Goal: Task Accomplishment & Management: Use online tool/utility

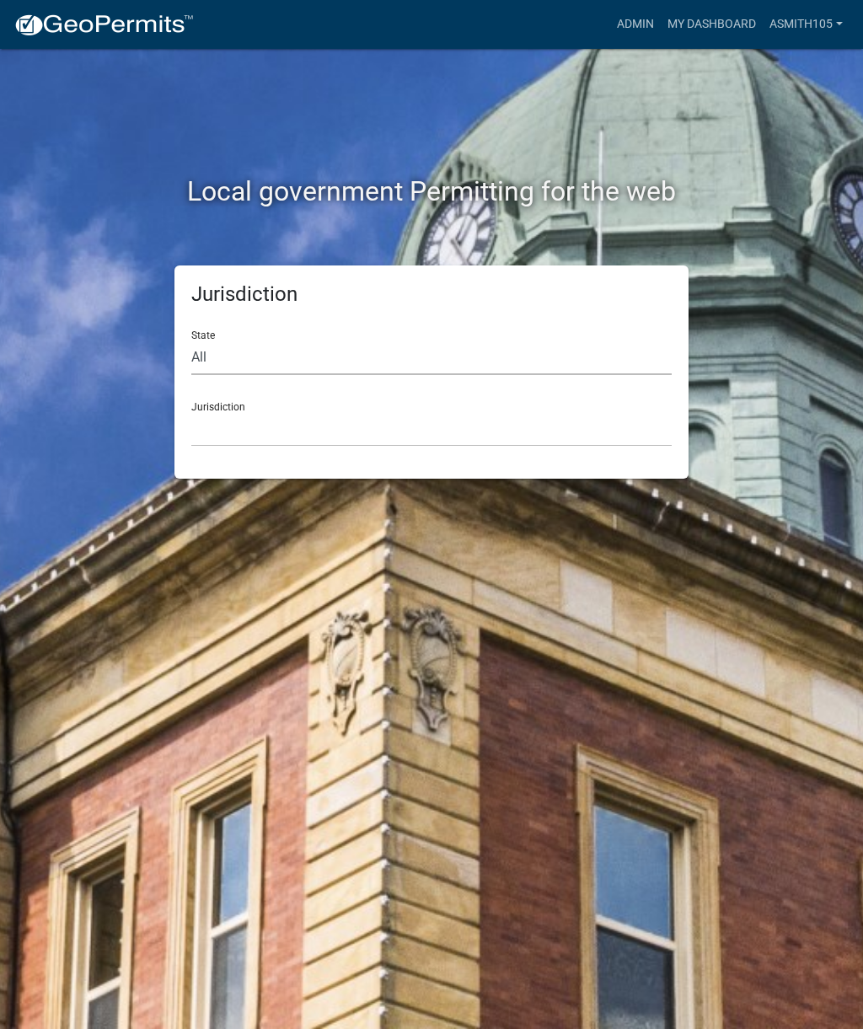
click at [276, 361] on select "All Colorado Georgia Indiana Iowa Kansas Minnesota Ohio South Carolina Wisconsin" at bounding box center [431, 357] width 480 height 35
select select "Georgia"
click at [303, 428] on select "[GEOGRAPHIC_DATA], [US_STATE][PERSON_NAME][GEOGRAPHIC_DATA], [US_STATE][PERSON_…" at bounding box center [431, 429] width 480 height 35
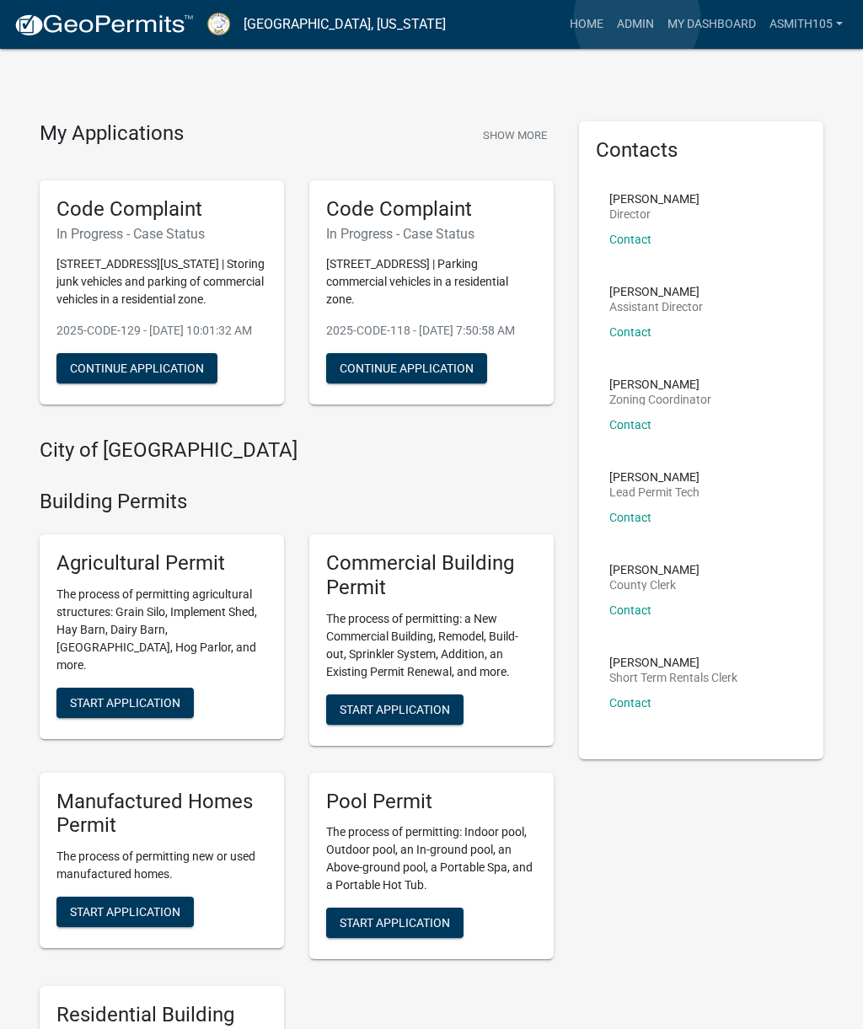
click at [638, 19] on link "Admin" at bounding box center [635, 24] width 51 height 32
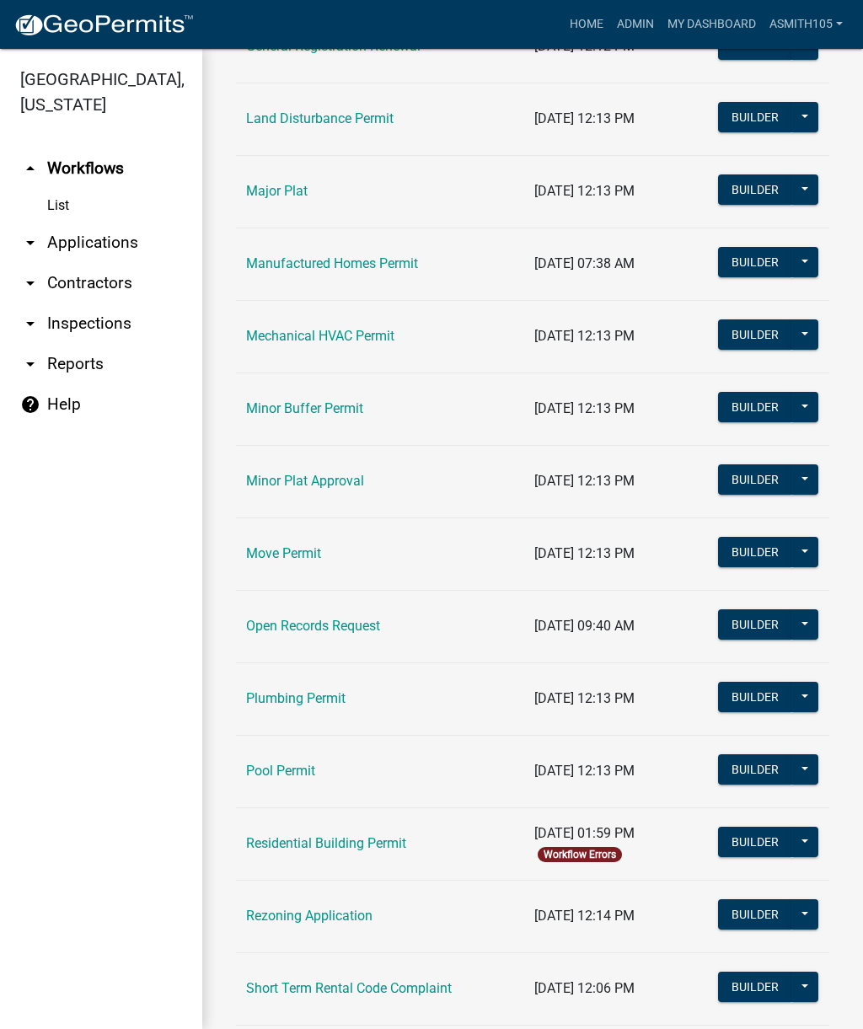
scroll to position [1298, 0]
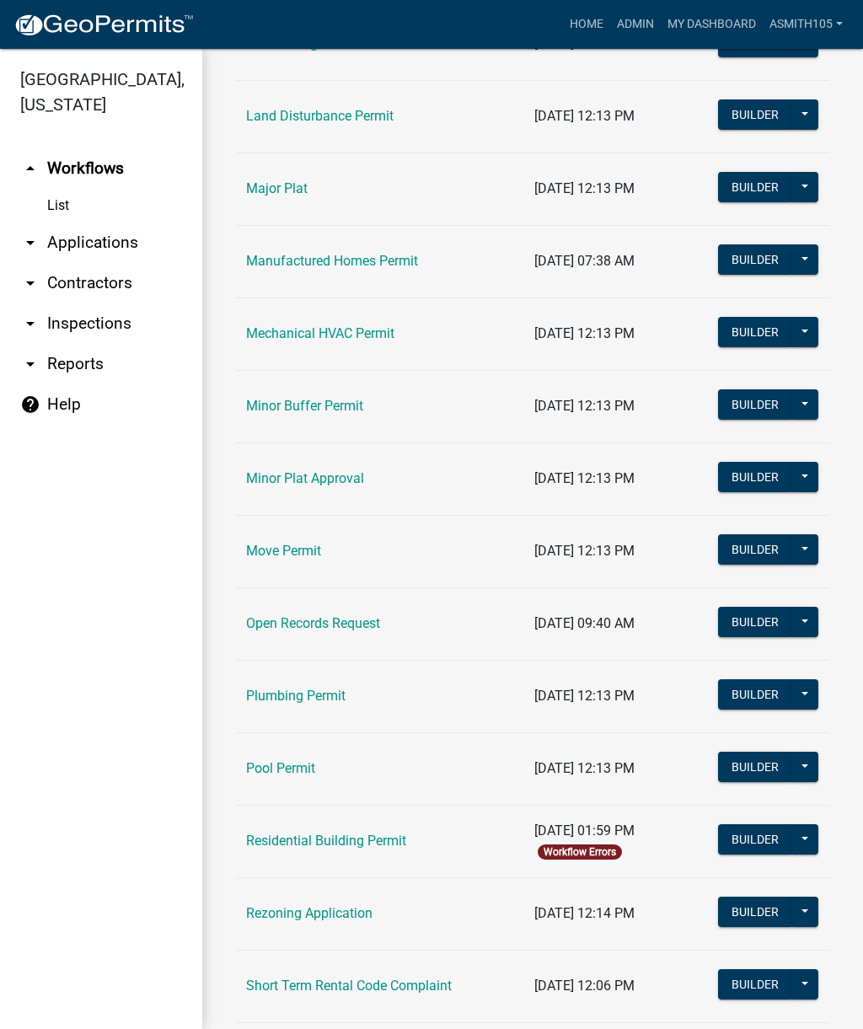
click at [329, 842] on link "Residential Building Permit" at bounding box center [326, 841] width 160 height 16
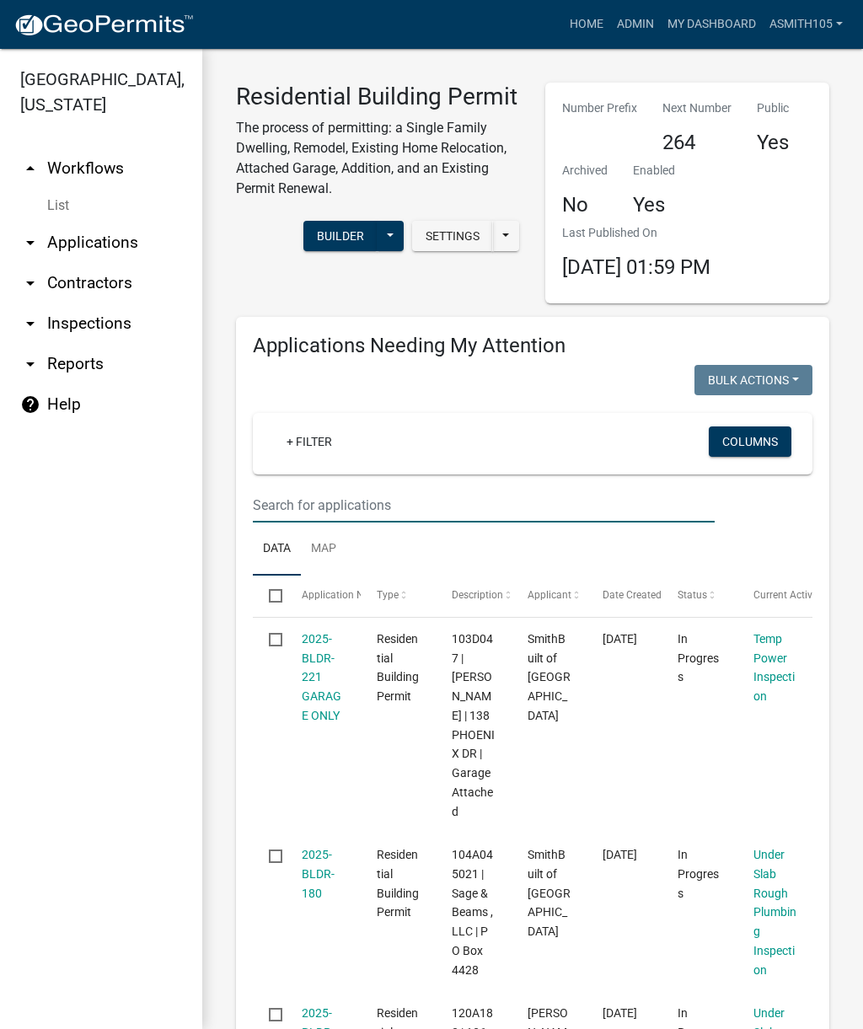
click at [373, 495] on input "text" at bounding box center [484, 505] width 462 height 35
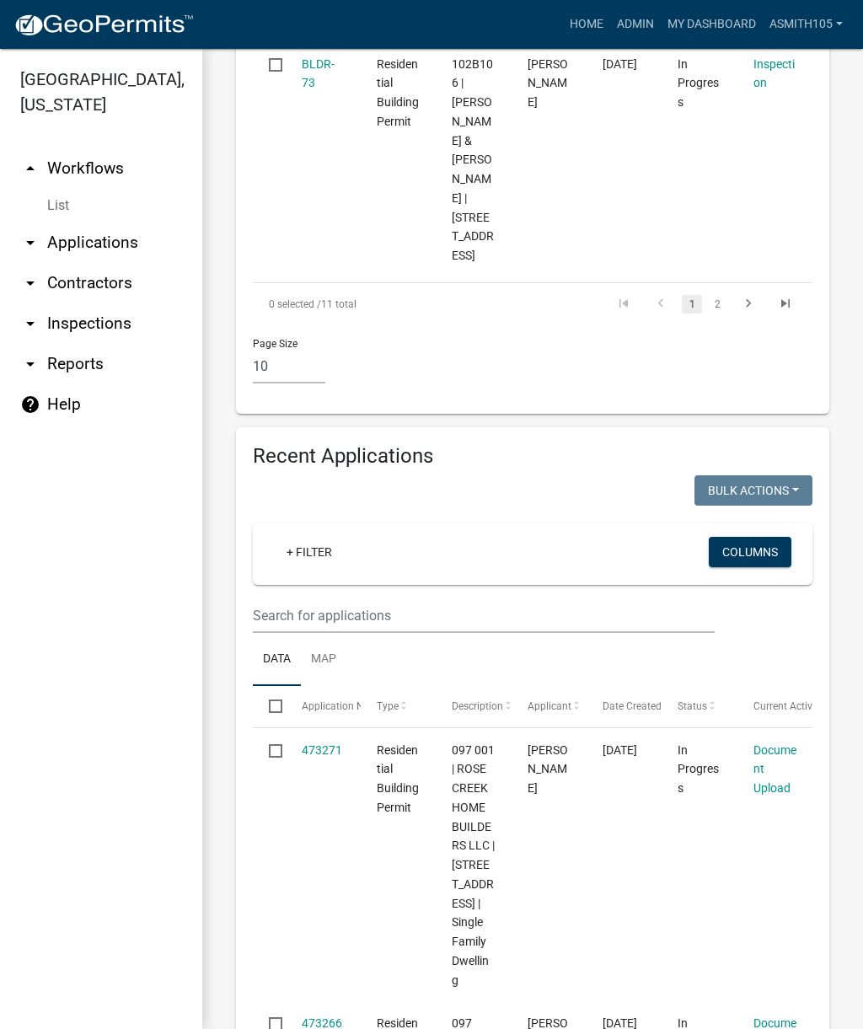
scroll to position [2653, 0]
type input "102"
click at [381, 597] on input "text" at bounding box center [484, 614] width 462 height 35
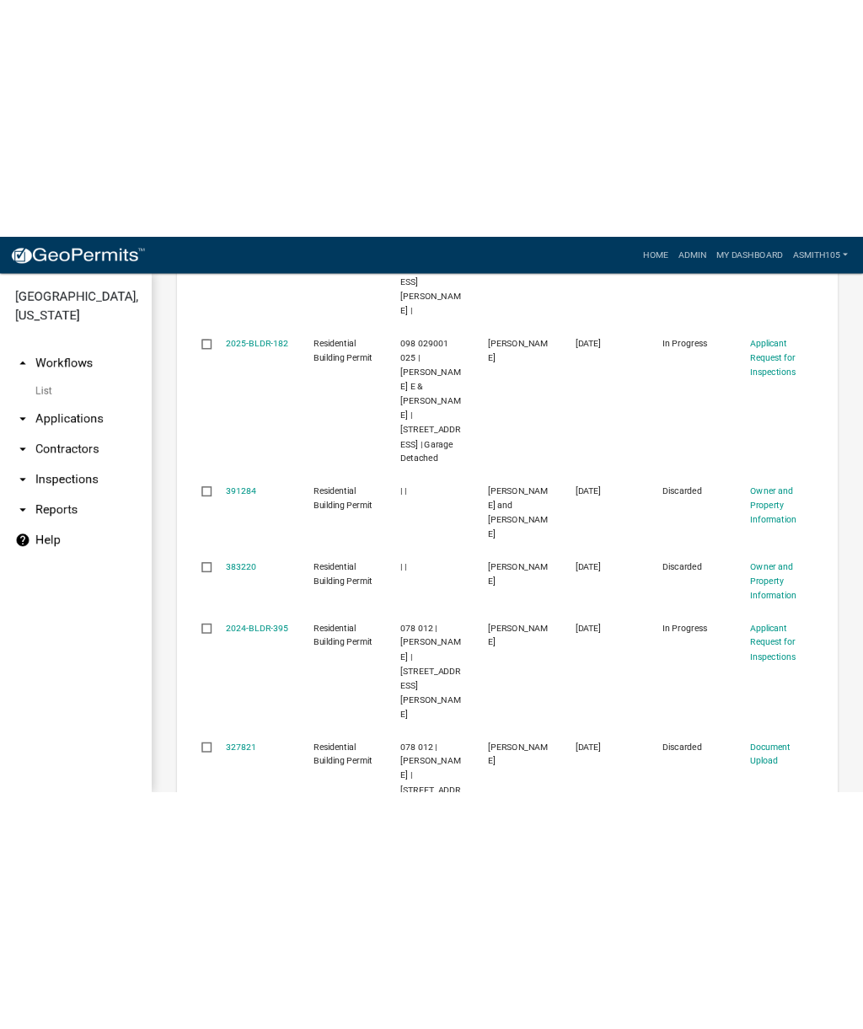
scroll to position [2636, 0]
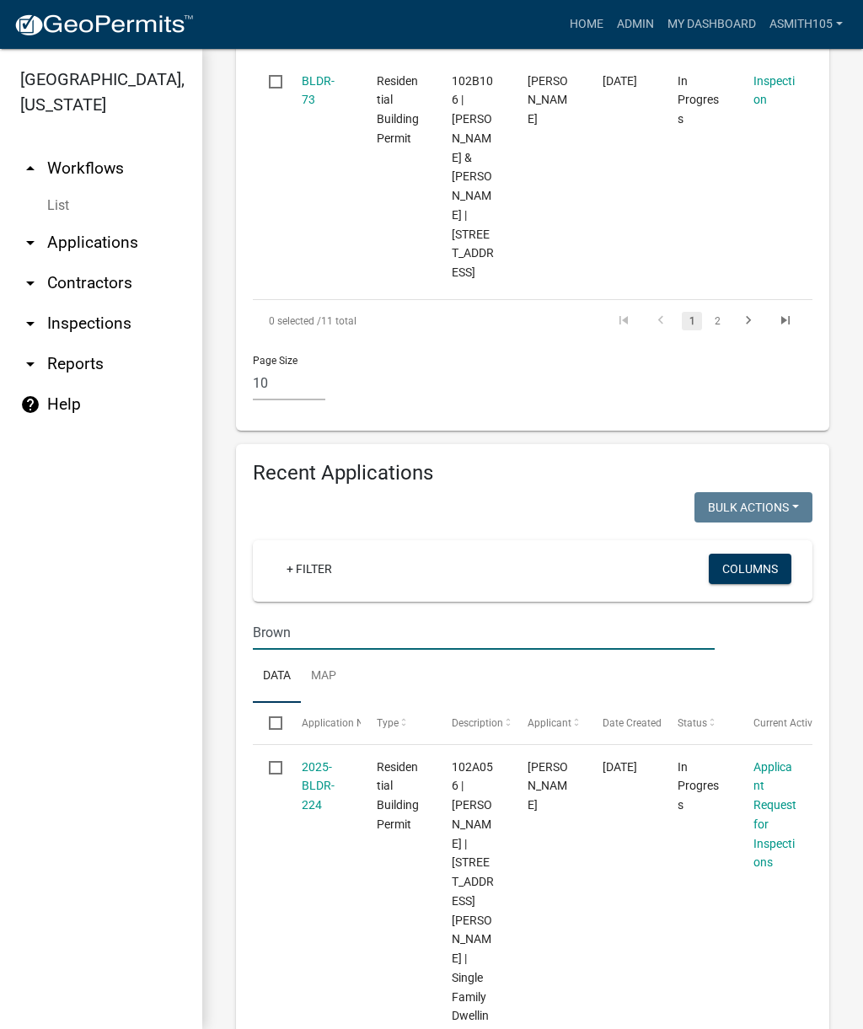
type input "Brown"
click at [12, 691] on ul "arrow_drop_up Workflows List arrow_drop_down Applications Search by Parcel Sear…" at bounding box center [101, 582] width 202 height 894
click at [9, 693] on ul "arrow_drop_up Workflows List arrow_drop_down Applications Search by Parcel Sear…" at bounding box center [101, 582] width 202 height 894
click at [23, 711] on ul "arrow_drop_up Workflows List arrow_drop_down Applications Search by Parcel Sear…" at bounding box center [101, 582] width 202 height 894
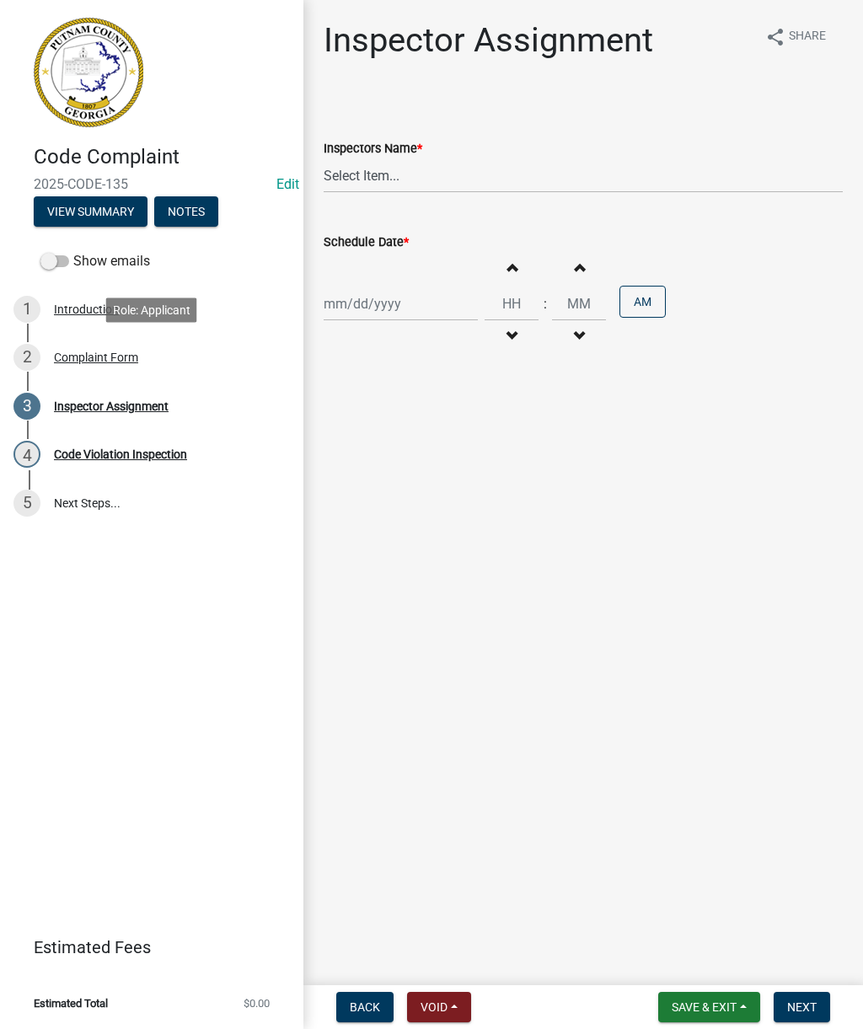
click at [108, 351] on div "Complaint Form" at bounding box center [96, 357] width 84 height 12
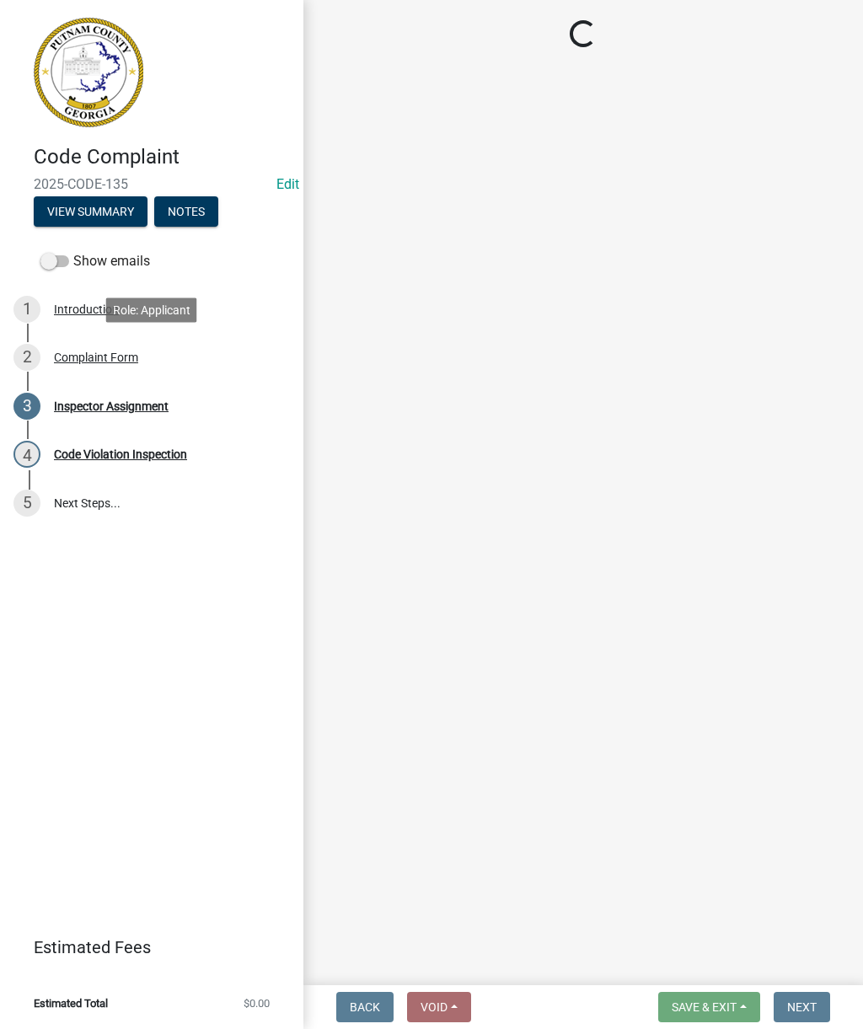
select select "76170ab1-b25a-468b-8231-d5eb0e85b261"
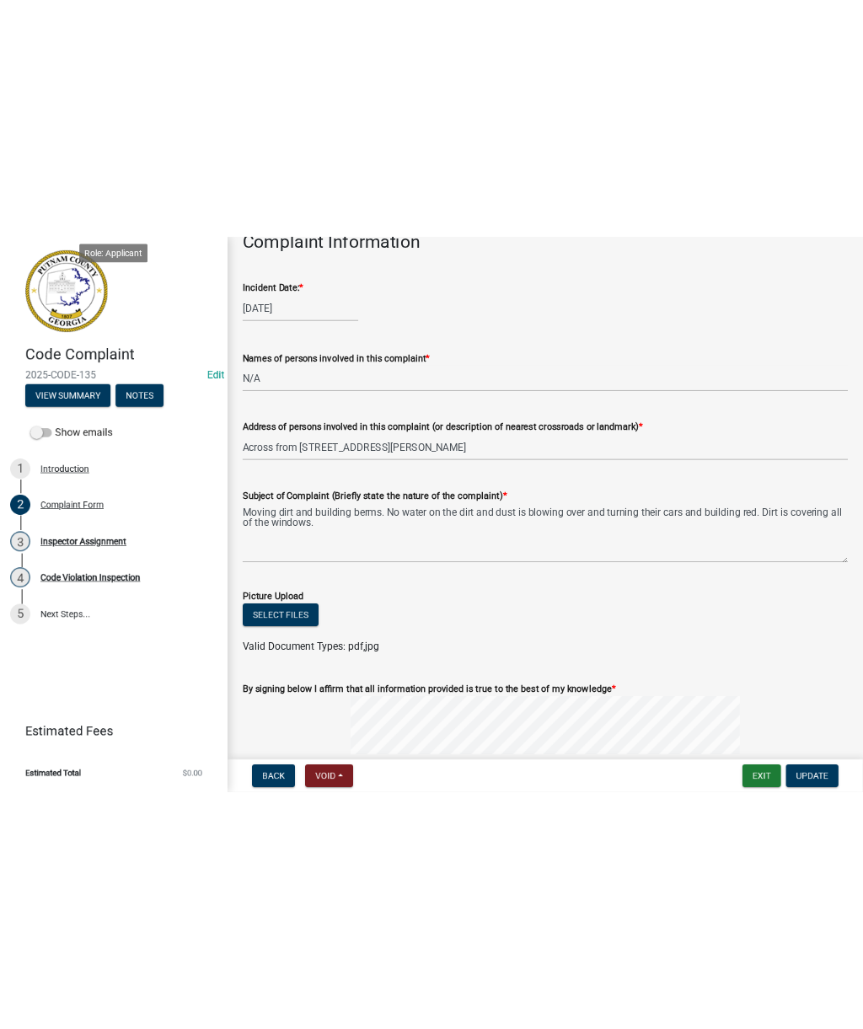
scroll to position [681, 0]
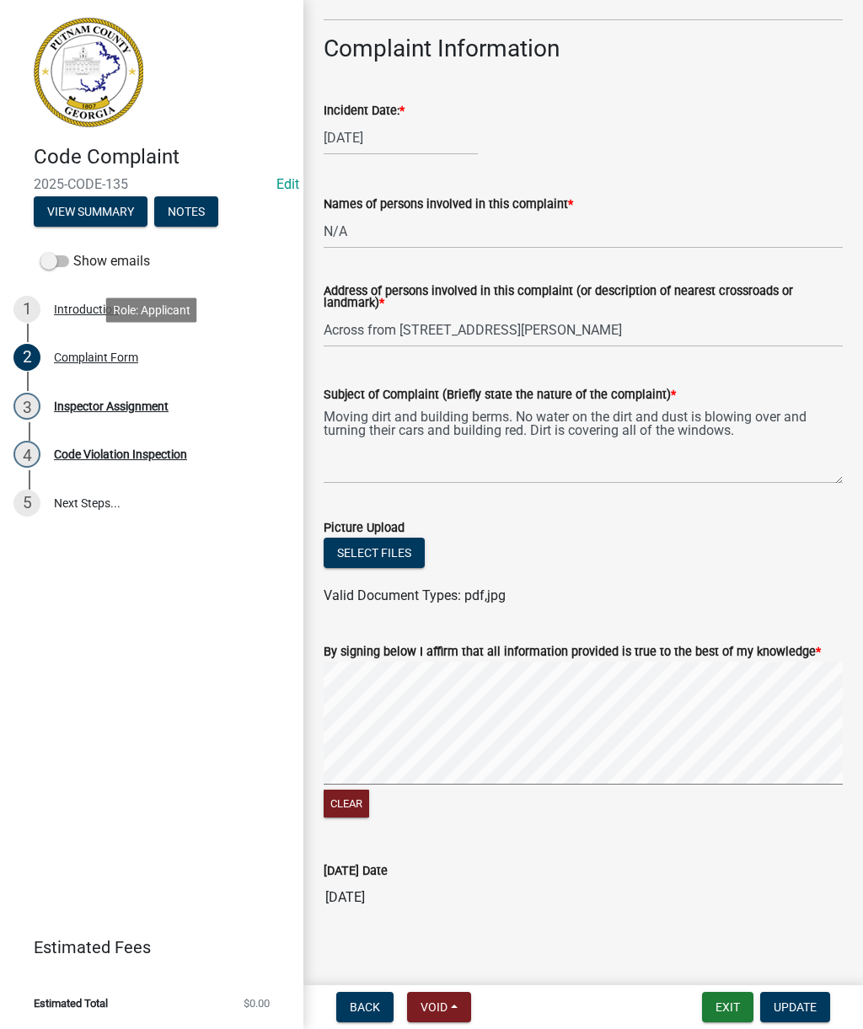
click at [853, 463] on div "Subject of Complaint (Briefly state the nature of the complaint) * Moving dirt …" at bounding box center [583, 422] width 544 height 123
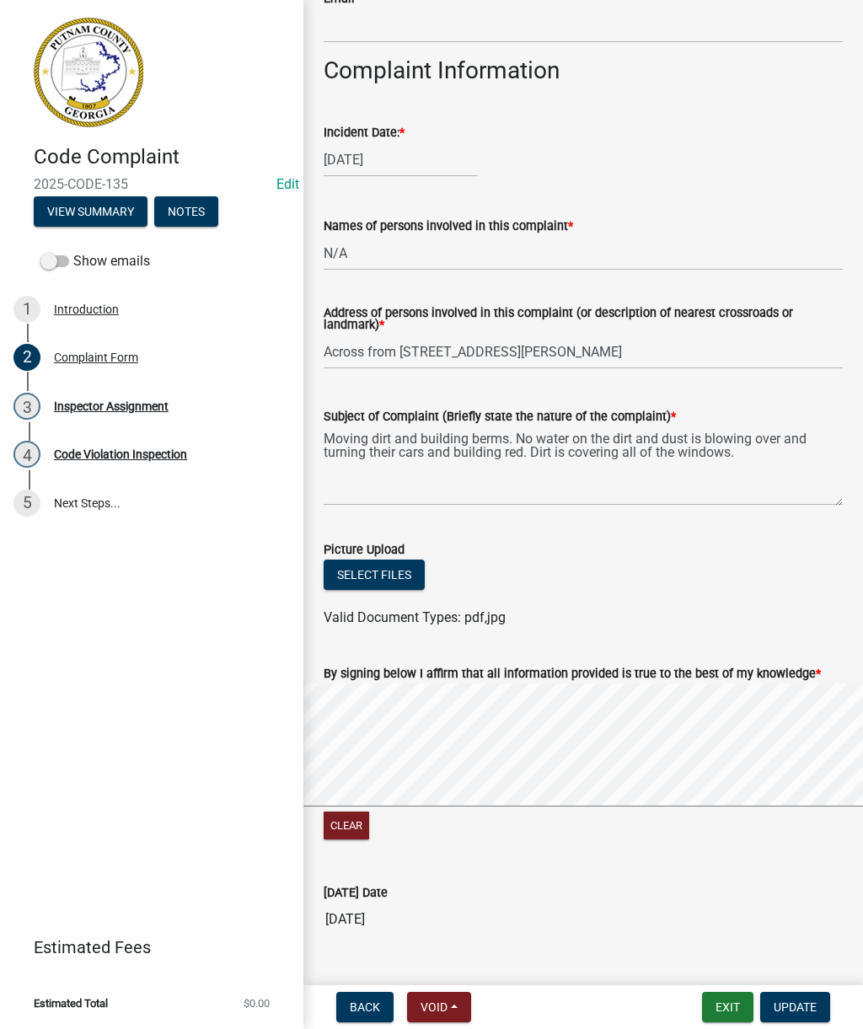
scroll to position [660, 0]
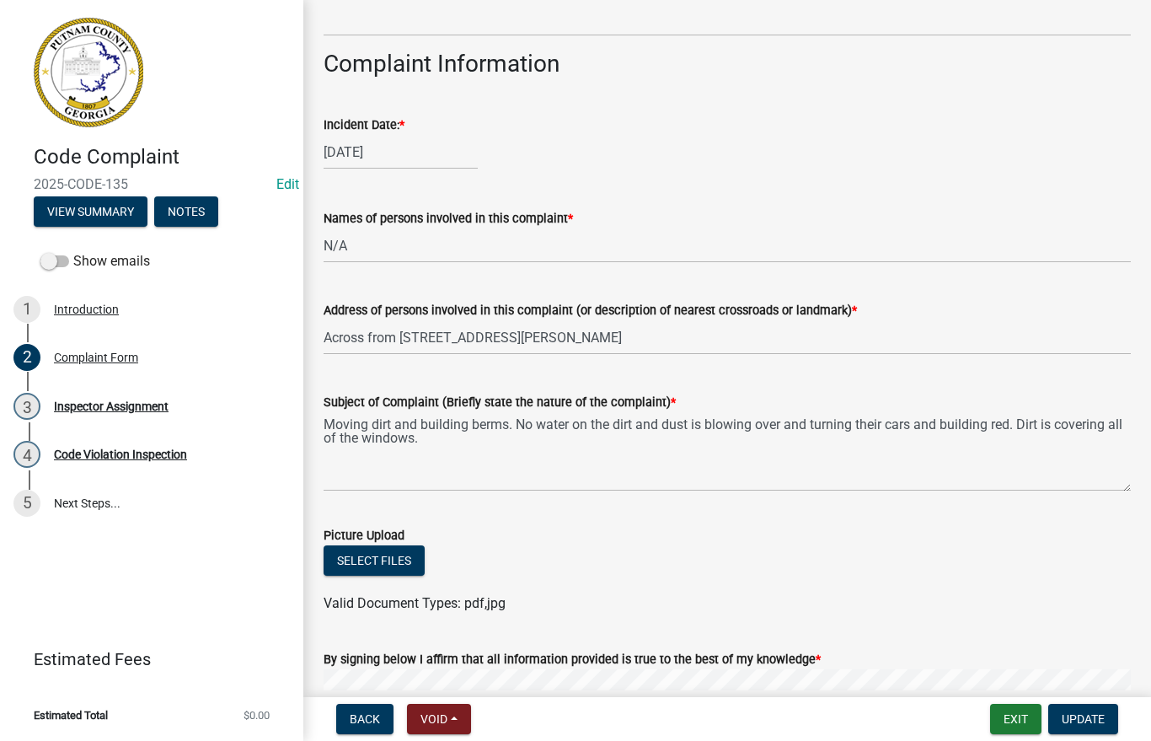
click at [426, 724] on span "Void" at bounding box center [433, 718] width 27 height 13
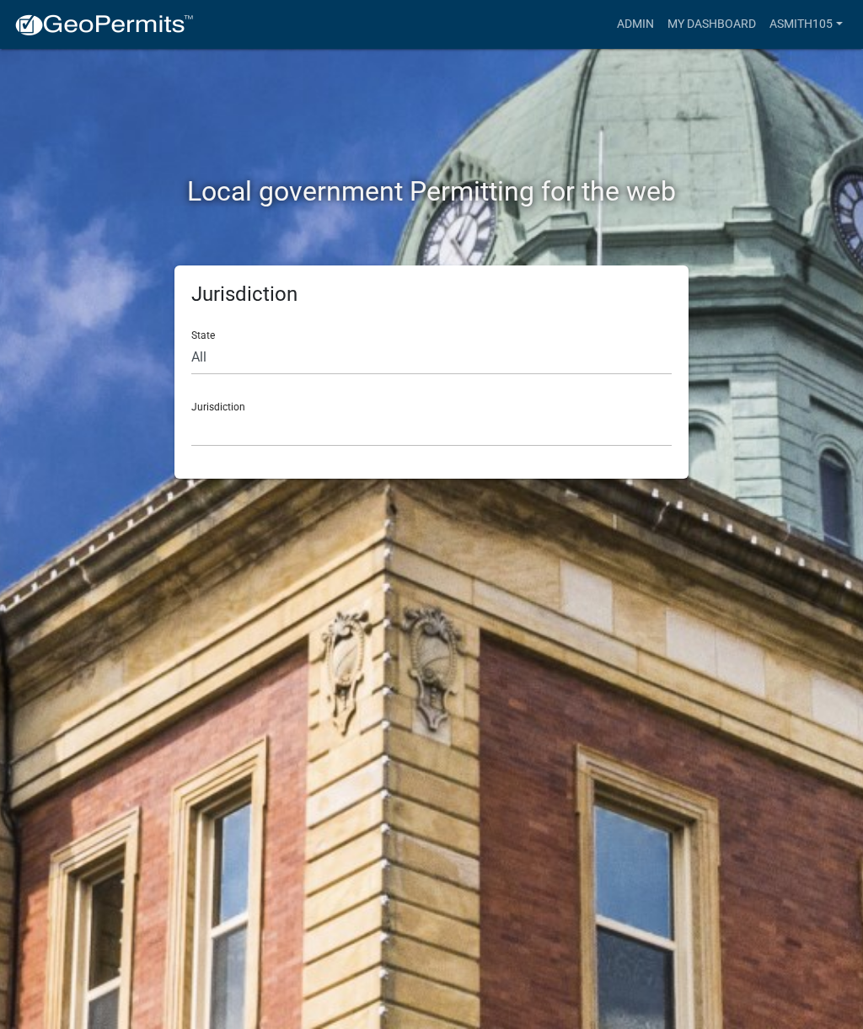
click at [266, 335] on div "State All Colorado Georgia Indiana Iowa Kansas Minnesota Ohio South Carolina Wi…" at bounding box center [431, 346] width 480 height 58
click at [297, 347] on select "All [US_STATE] [US_STATE] [US_STATE] [US_STATE] [US_STATE] [US_STATE] [US_STATE…" at bounding box center [431, 357] width 480 height 35
select select "[US_STATE]"
click at [319, 434] on select "[GEOGRAPHIC_DATA], [US_STATE][PERSON_NAME][GEOGRAPHIC_DATA], [US_STATE][PERSON_…" at bounding box center [431, 429] width 480 height 35
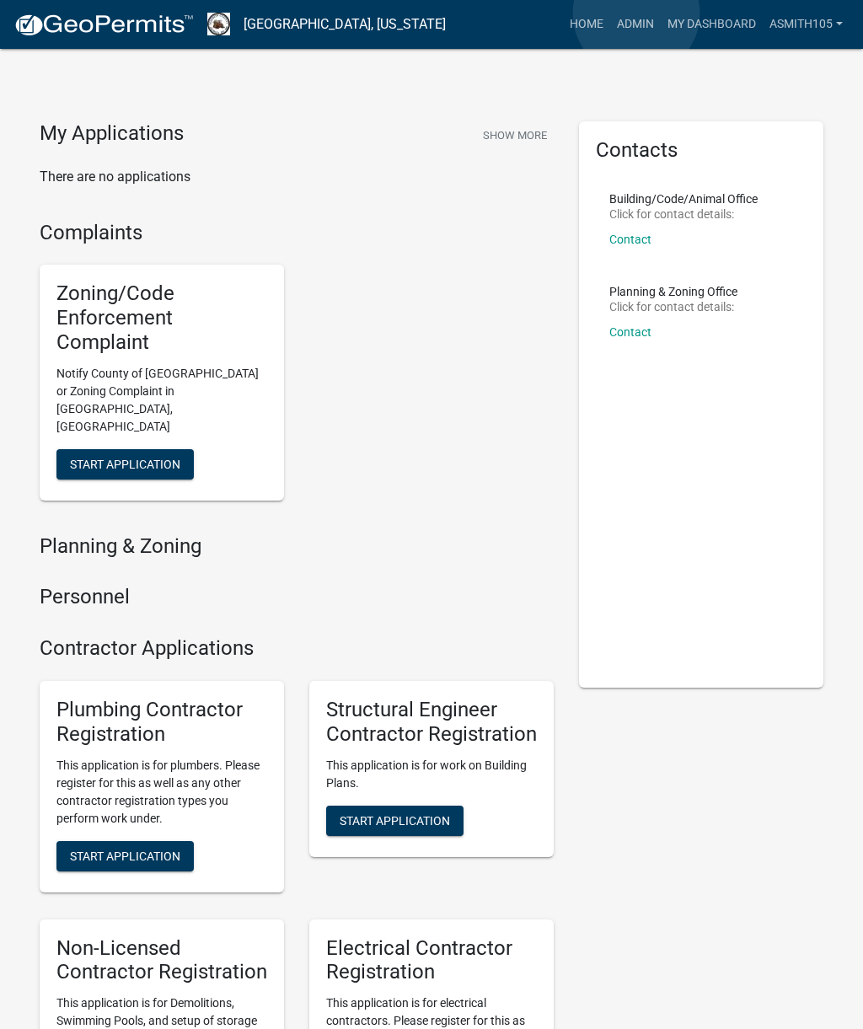
click at [636, 14] on link "Admin" at bounding box center [635, 24] width 51 height 32
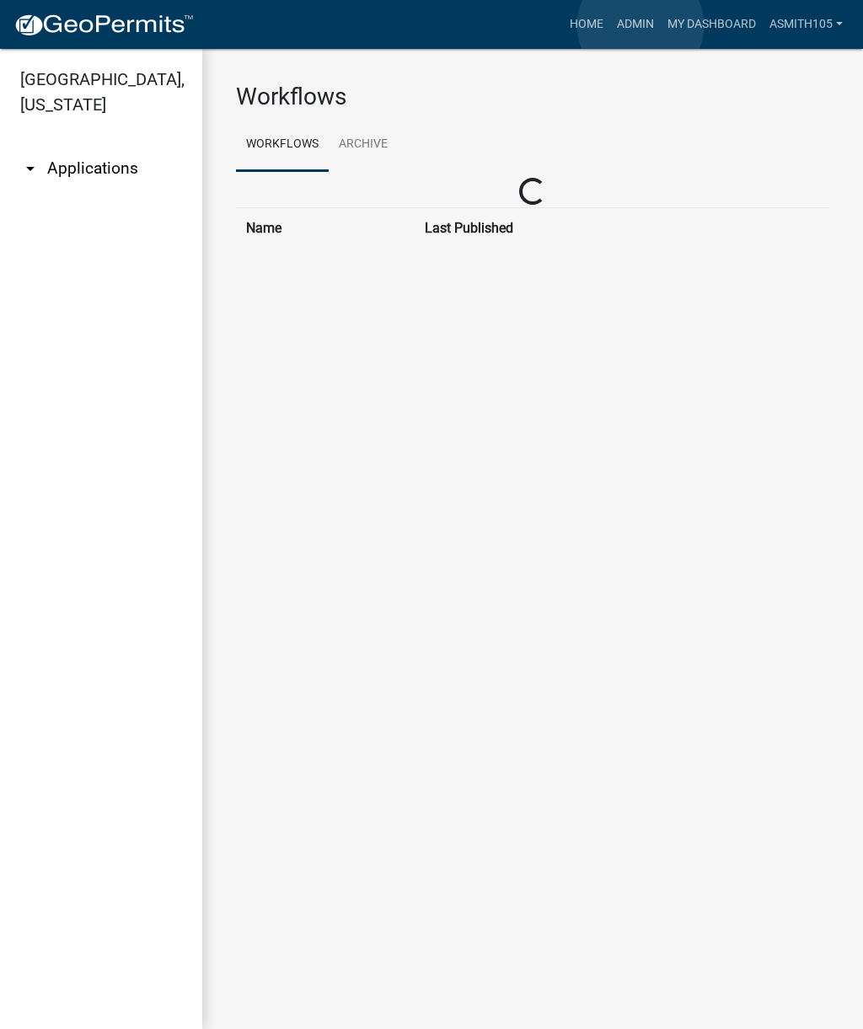
click at [640, 25] on link "Admin" at bounding box center [635, 24] width 51 height 32
click at [644, 22] on link "Admin" at bounding box center [635, 24] width 51 height 32
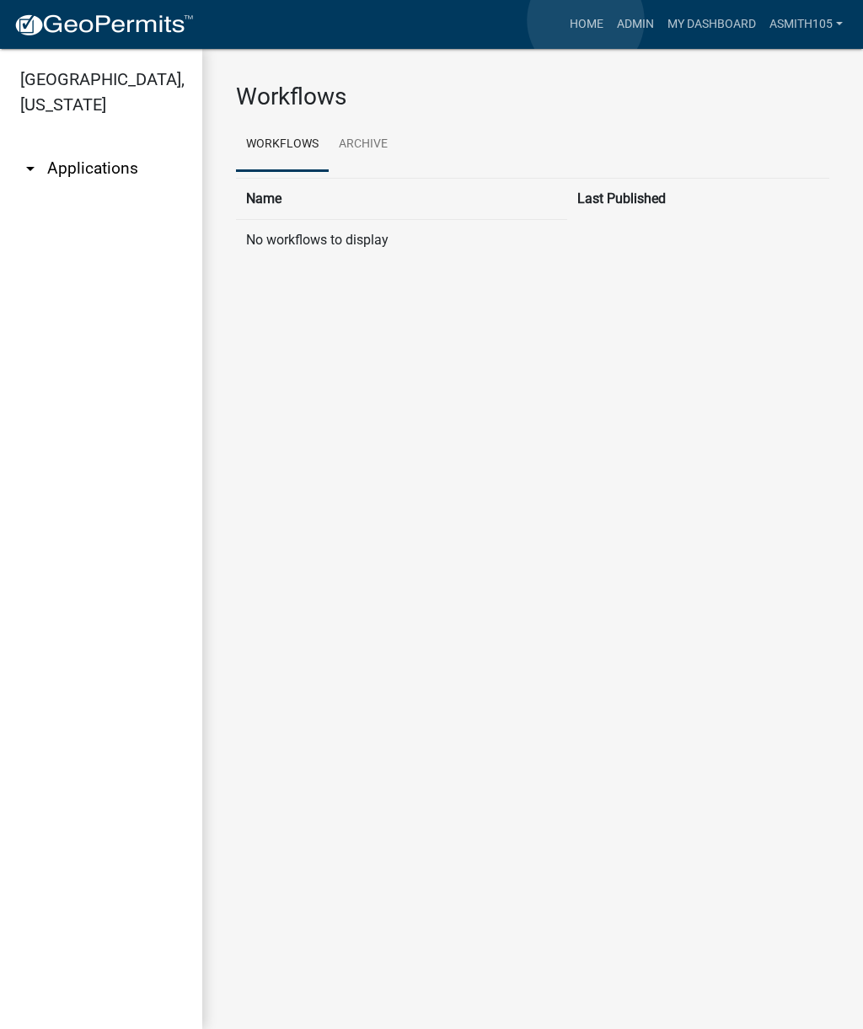
click at [586, 21] on link "Home" at bounding box center [586, 24] width 47 height 32
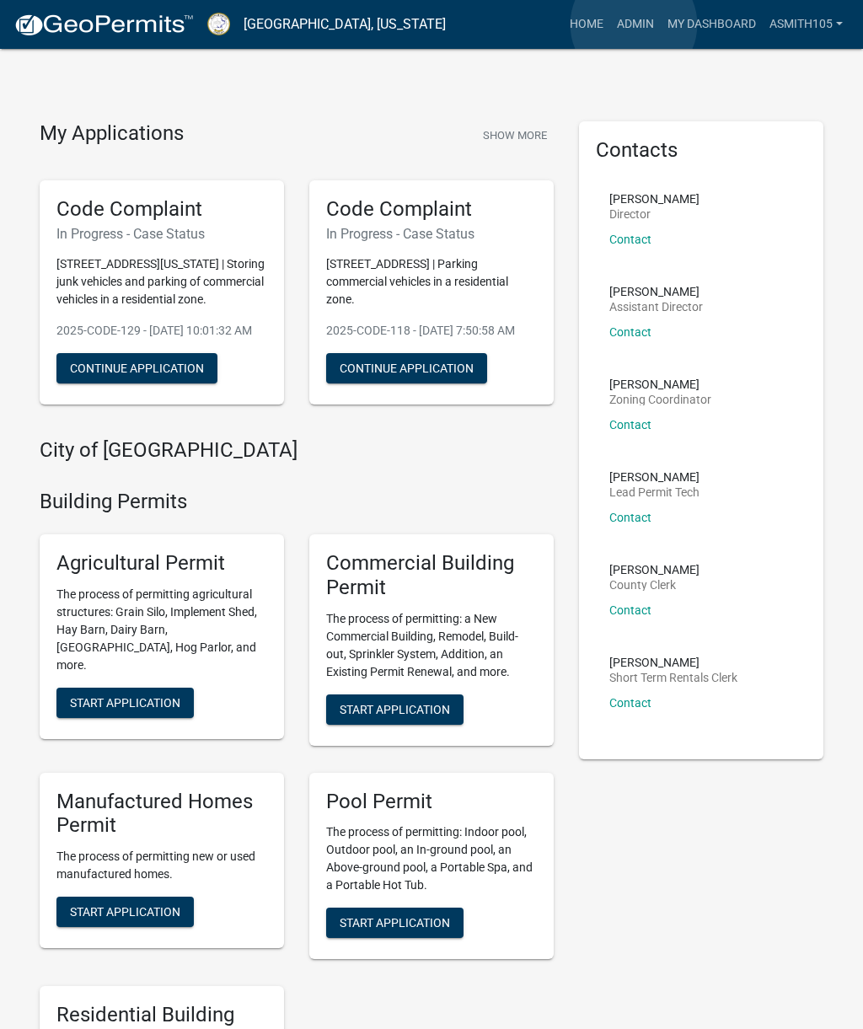
click at [634, 25] on link "Admin" at bounding box center [635, 24] width 51 height 32
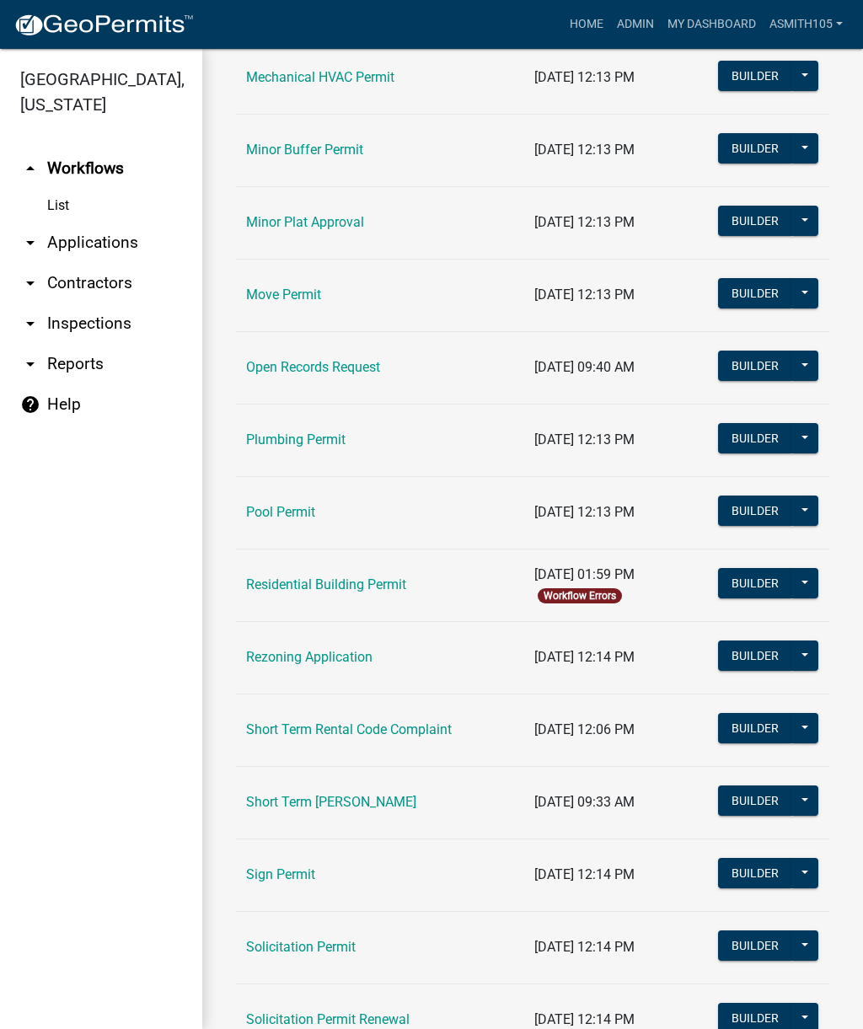
scroll to position [1550, 0]
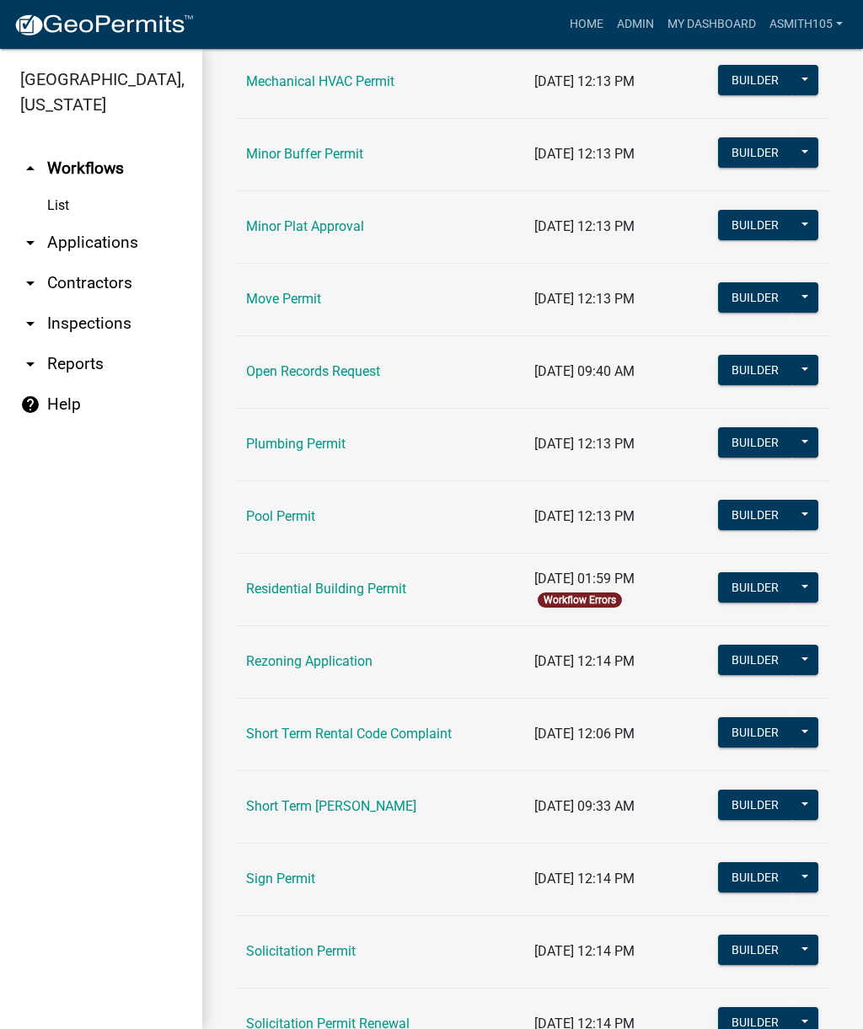
click at [350, 581] on link "Residential Building Permit" at bounding box center [326, 589] width 160 height 16
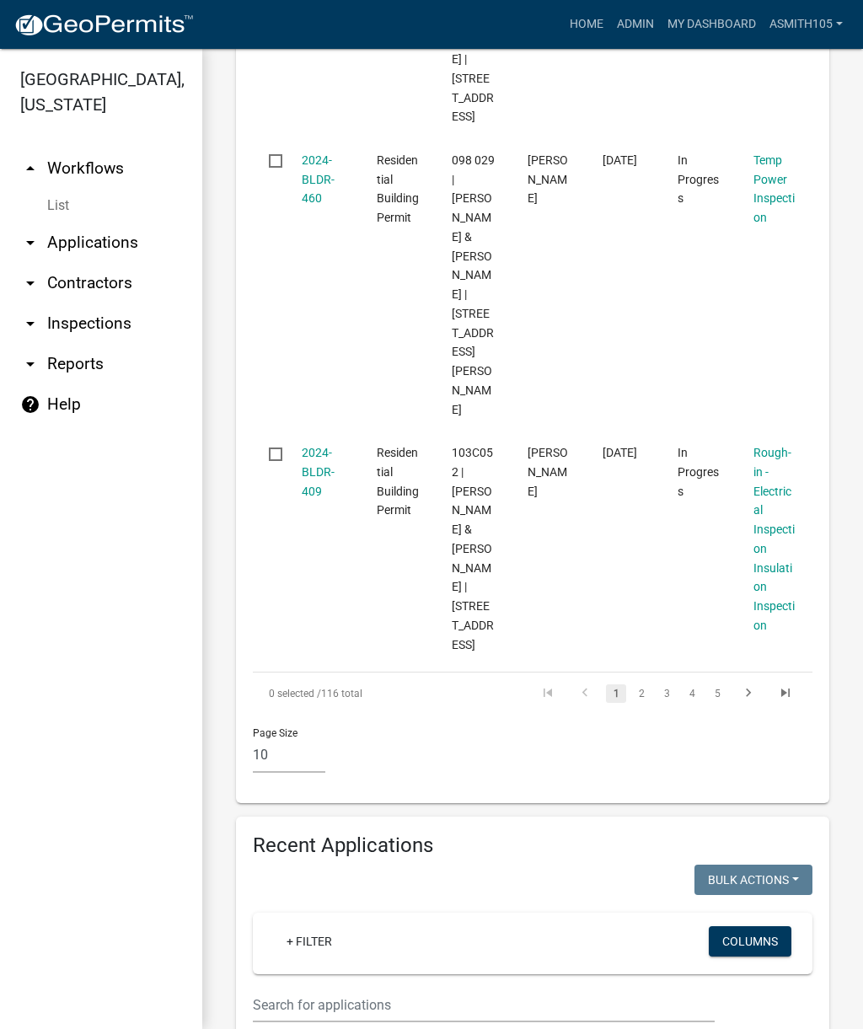
scroll to position [2487, 0]
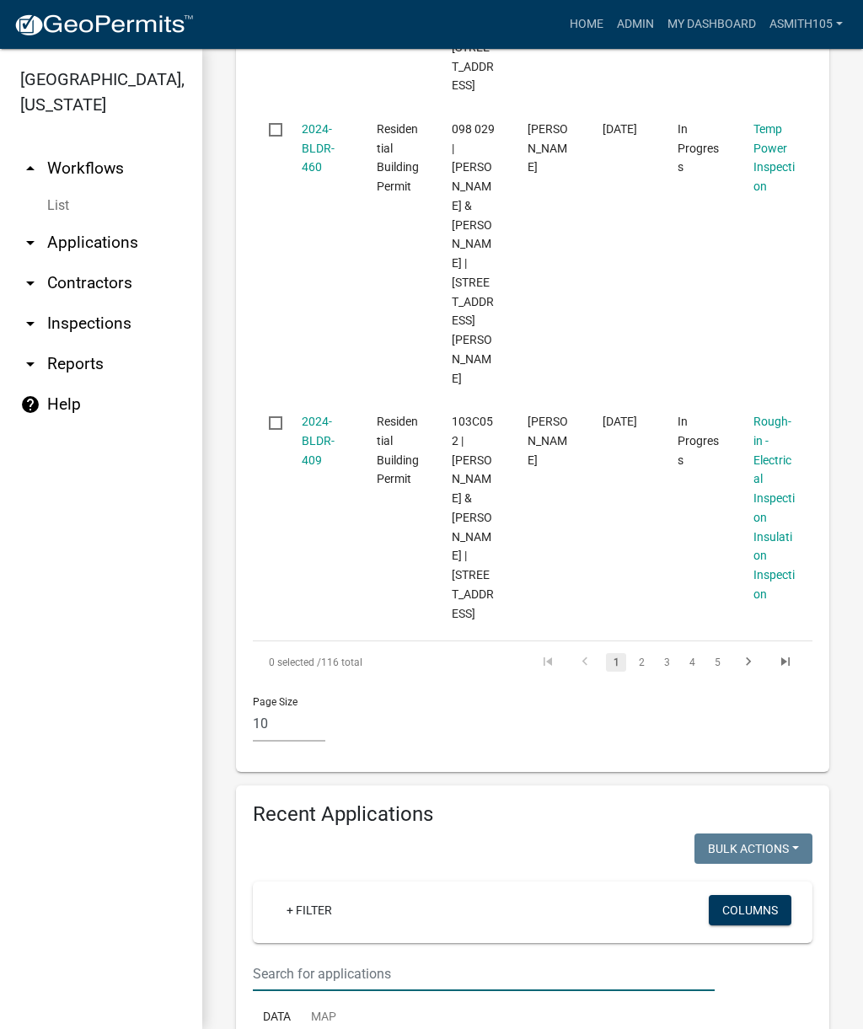
click at [336, 956] on input "text" at bounding box center [484, 973] width 462 height 35
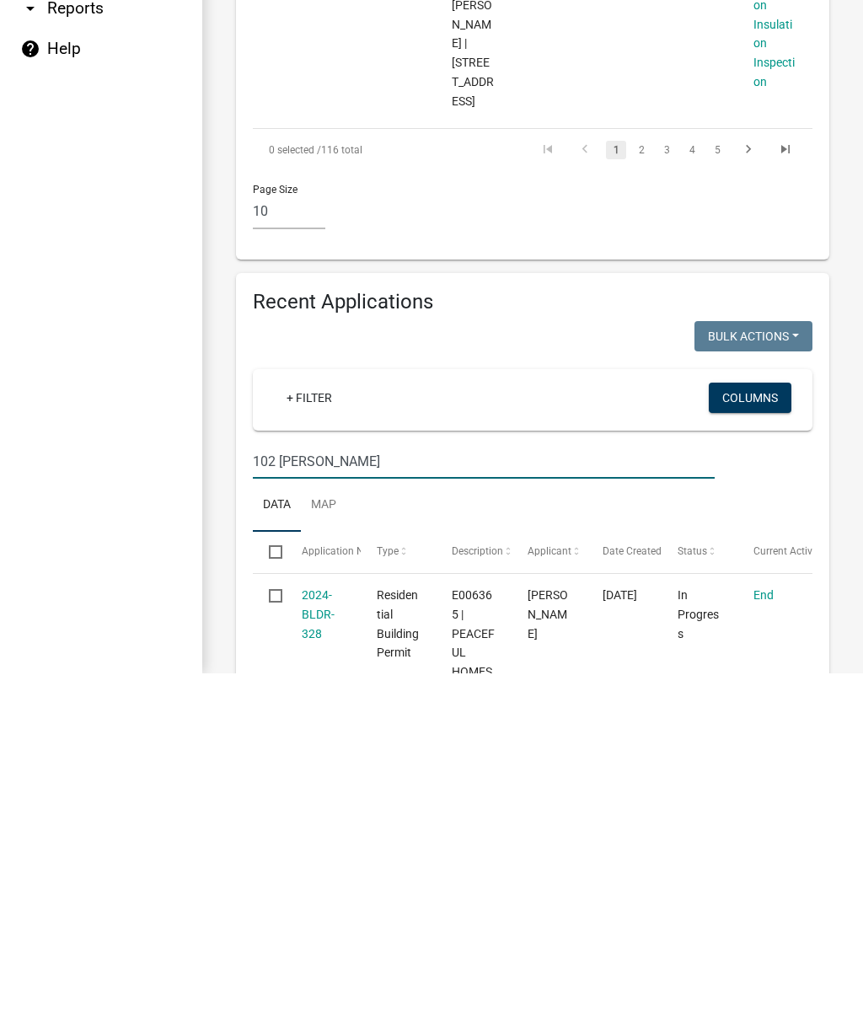
scroll to position [2642, 0]
type input "102 [PERSON_NAME]"
click at [320, 945] on link "2024-BLDR-328" at bounding box center [318, 971] width 33 height 52
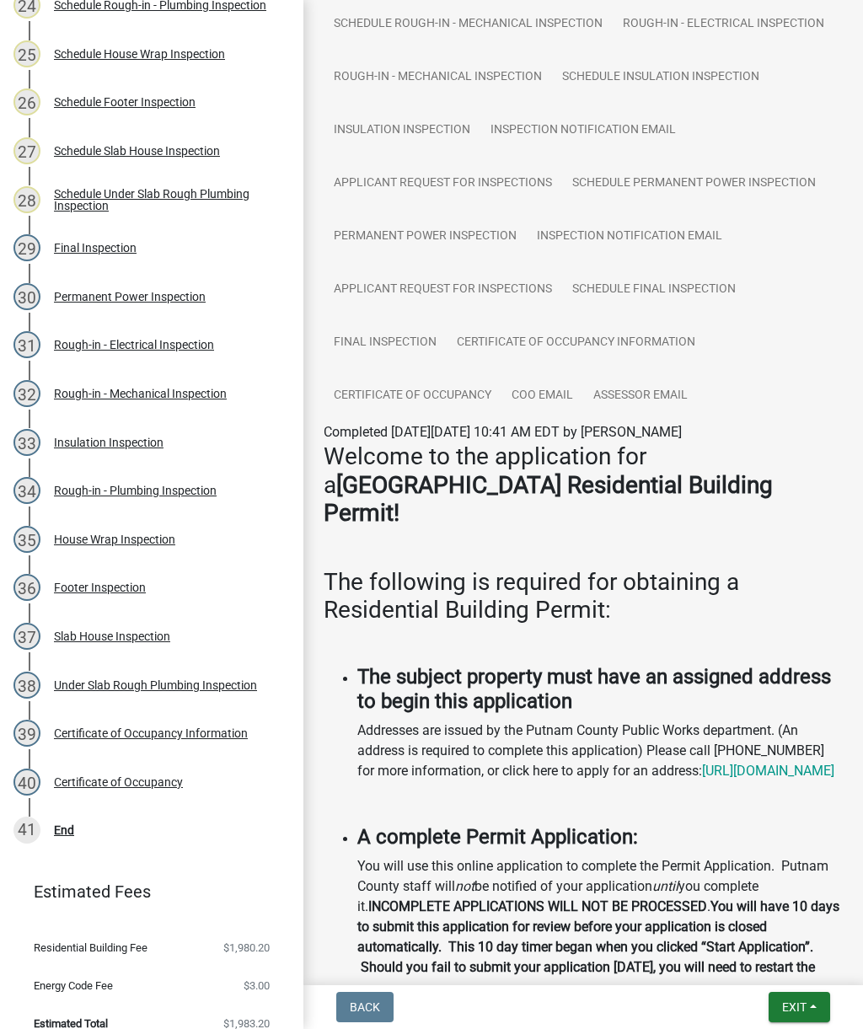
scroll to position [1266, 0]
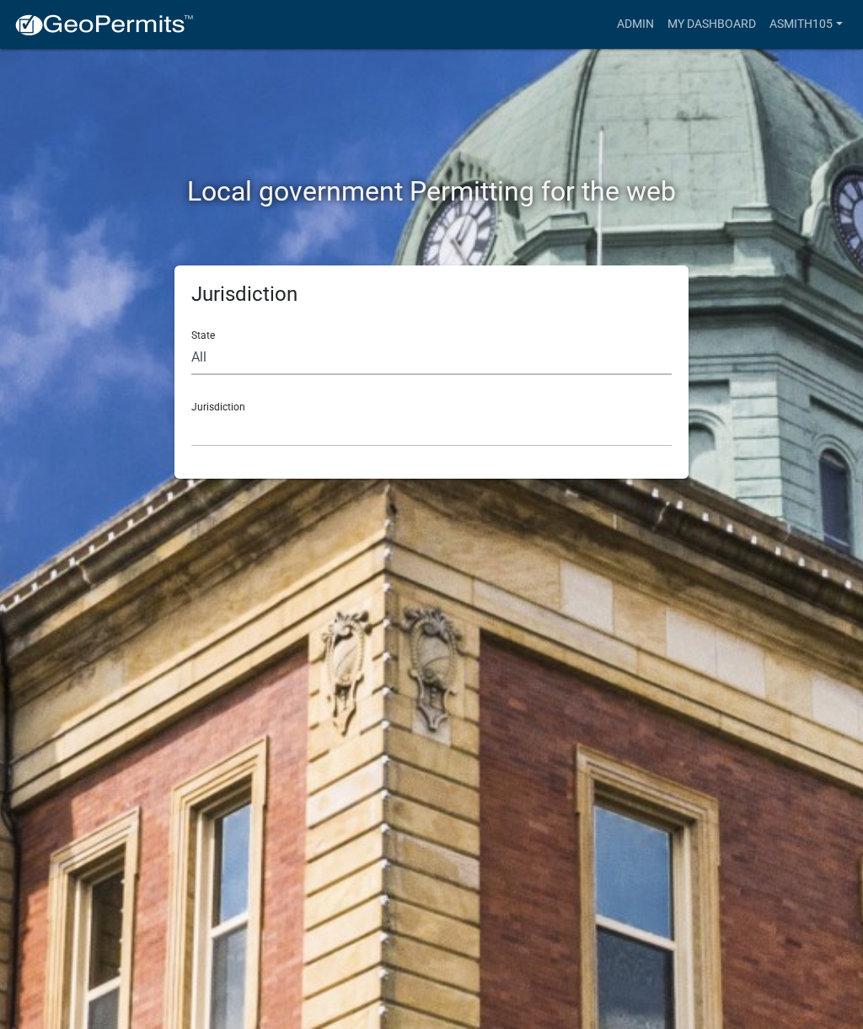
click at [288, 355] on select "All [US_STATE] [US_STATE] [US_STATE] [US_STATE] [US_STATE] [US_STATE] [US_STATE…" at bounding box center [431, 357] width 480 height 35
select select "[US_STATE]"
click at [339, 423] on select "[GEOGRAPHIC_DATA], [US_STATE][PERSON_NAME][GEOGRAPHIC_DATA], [US_STATE][PERSON_…" at bounding box center [431, 429] width 480 height 35
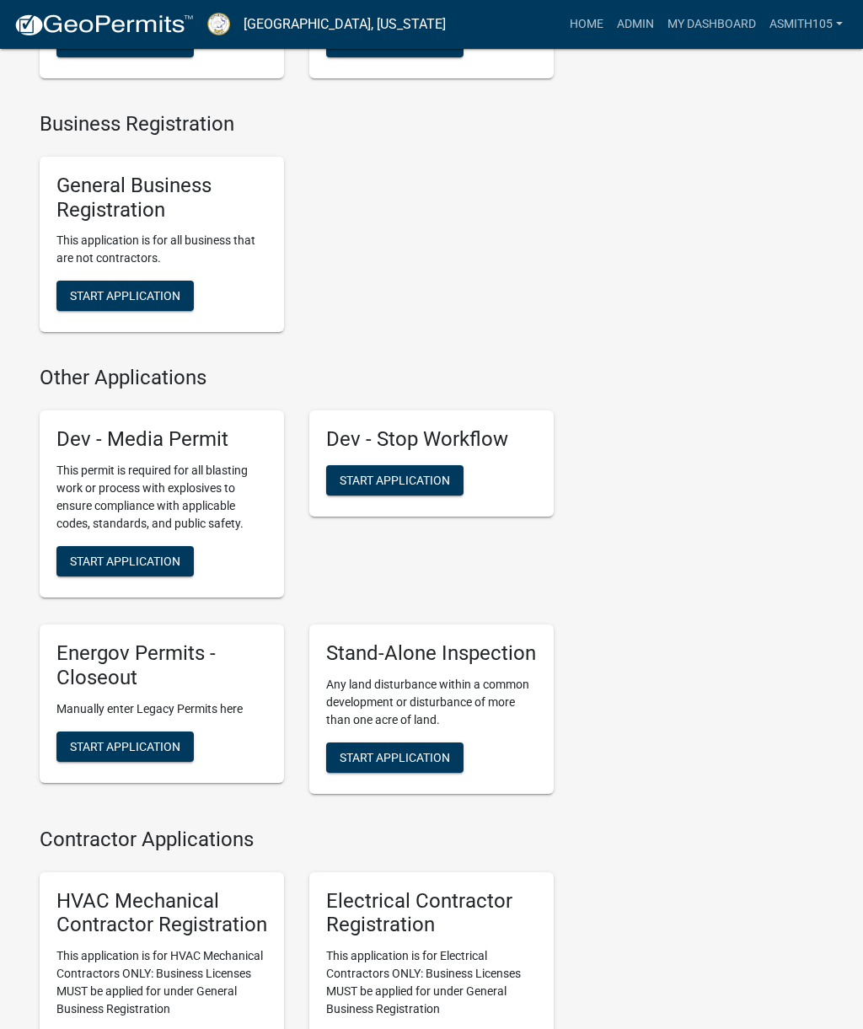
scroll to position [4190, 0]
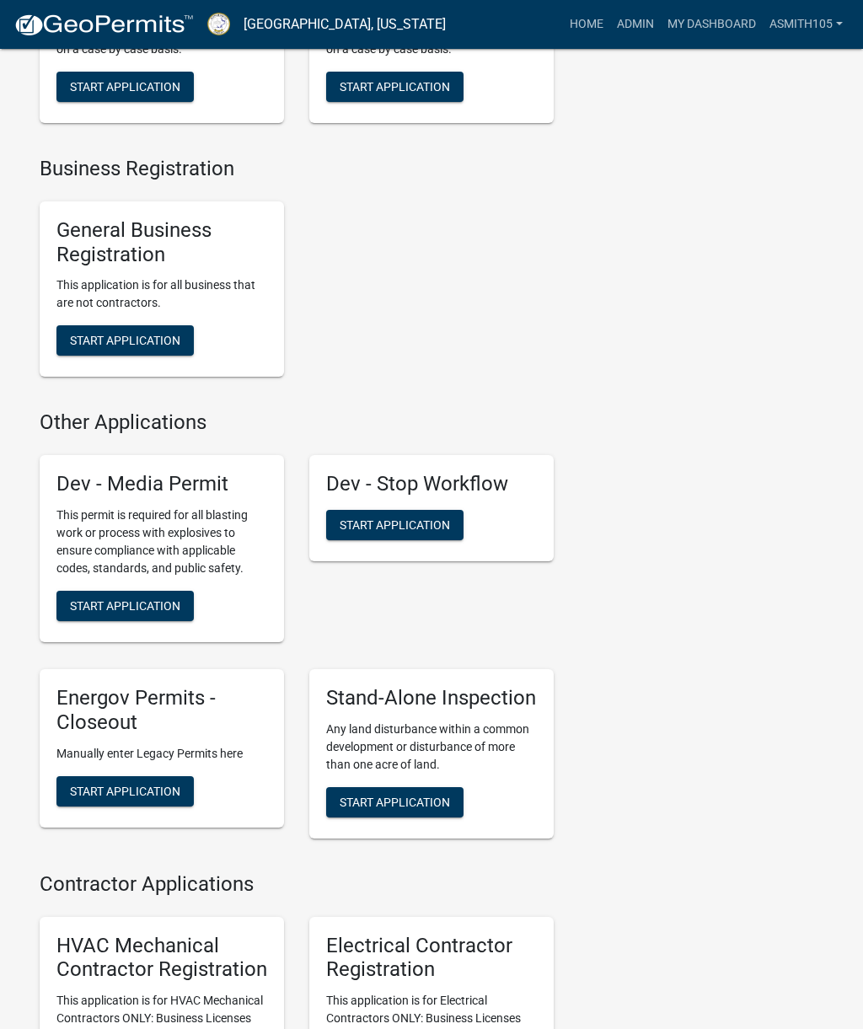
click at [394, 808] on span "Start Application" at bounding box center [395, 801] width 110 height 13
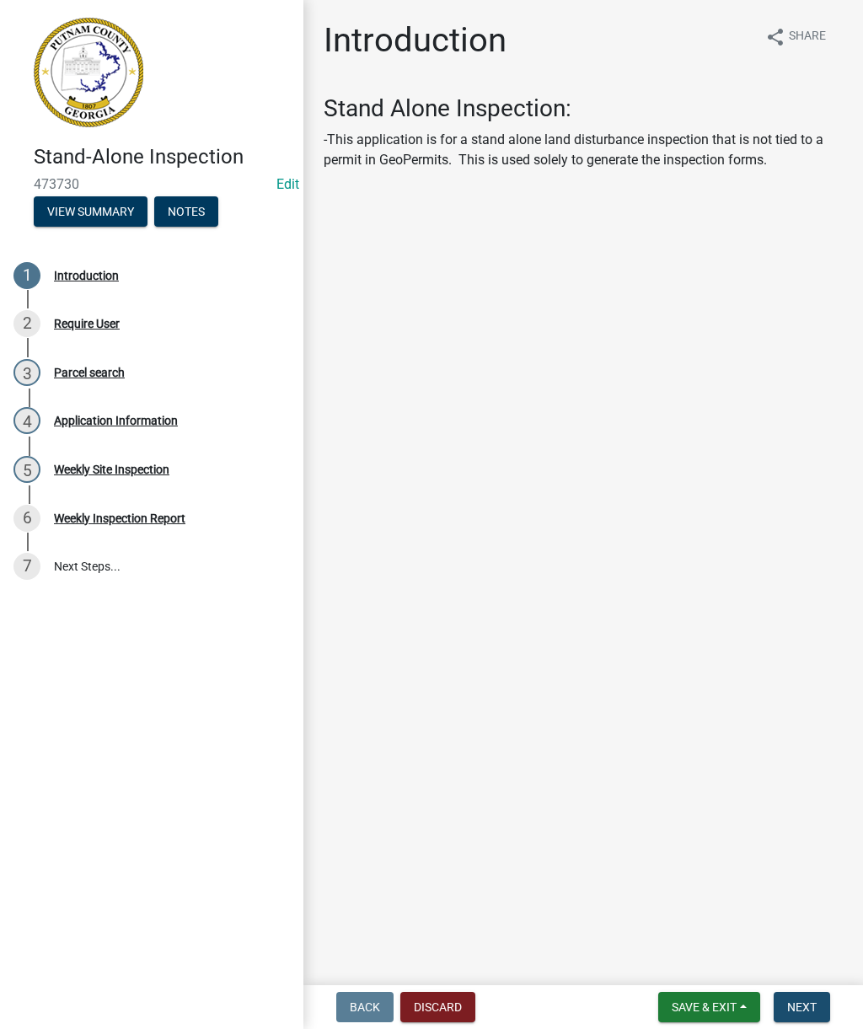
click at [816, 1009] on span "Next" at bounding box center [801, 1006] width 29 height 13
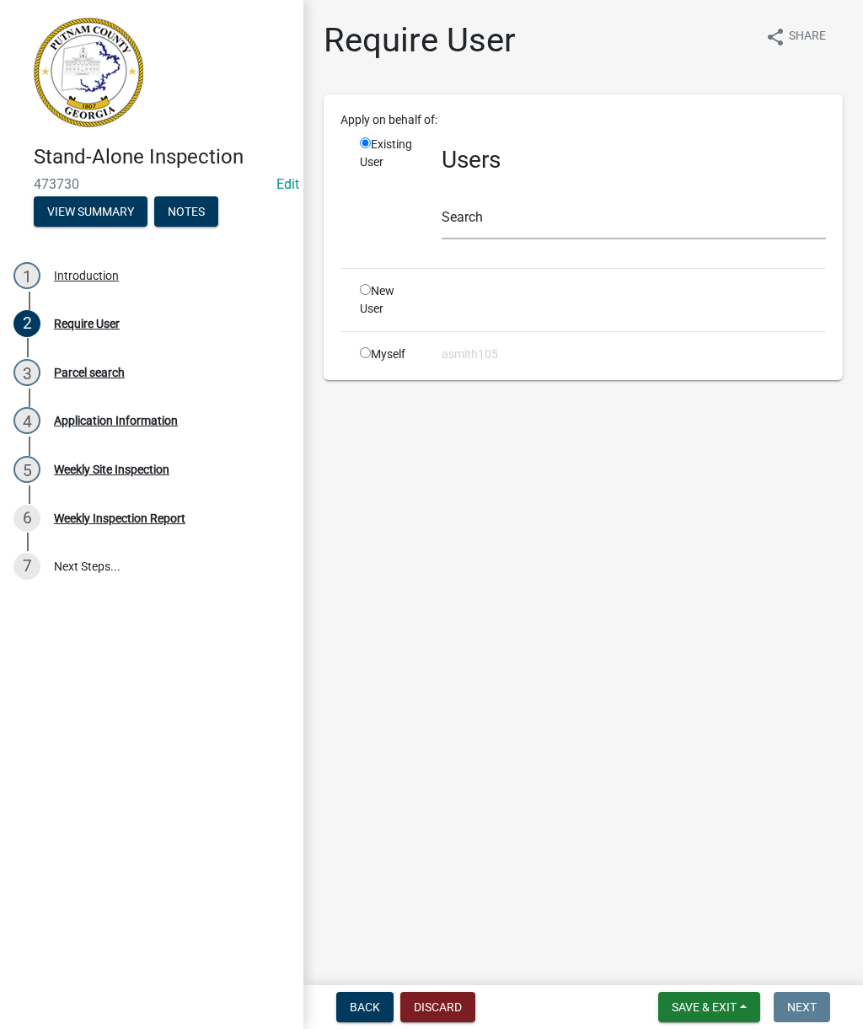
click at [365, 354] on input "radio" at bounding box center [365, 352] width 11 height 11
radio input "true"
radio input "false"
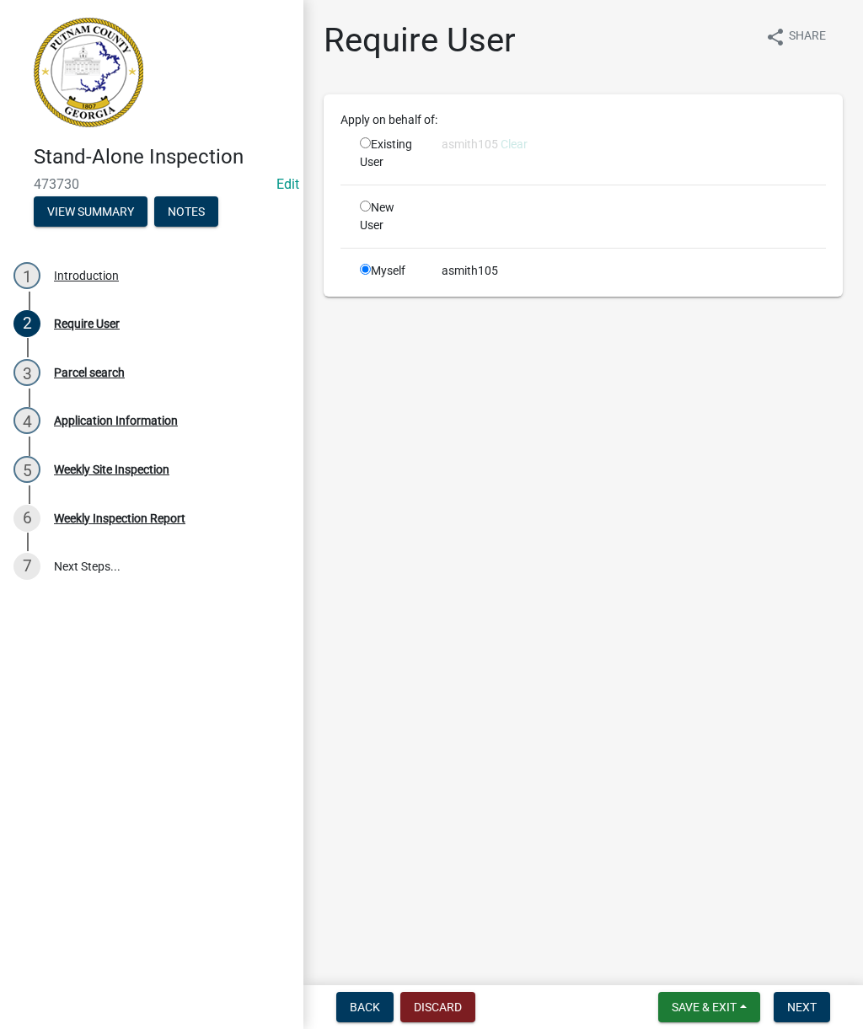
click at [814, 1009] on span "Next" at bounding box center [801, 1006] width 29 height 13
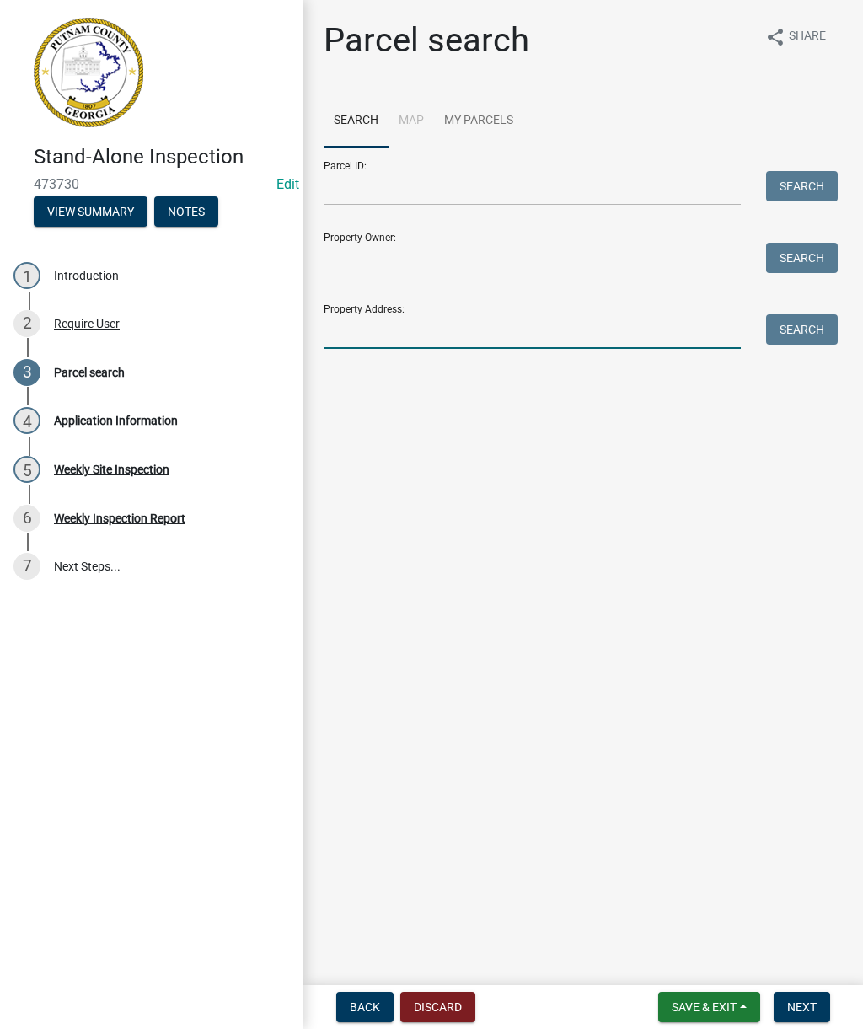
click at [407, 338] on input "Property Address:" at bounding box center [532, 331] width 417 height 35
type input "[STREET_ADDRESS][PERSON_NAME]"
click at [808, 330] on button "Search" at bounding box center [802, 329] width 72 height 30
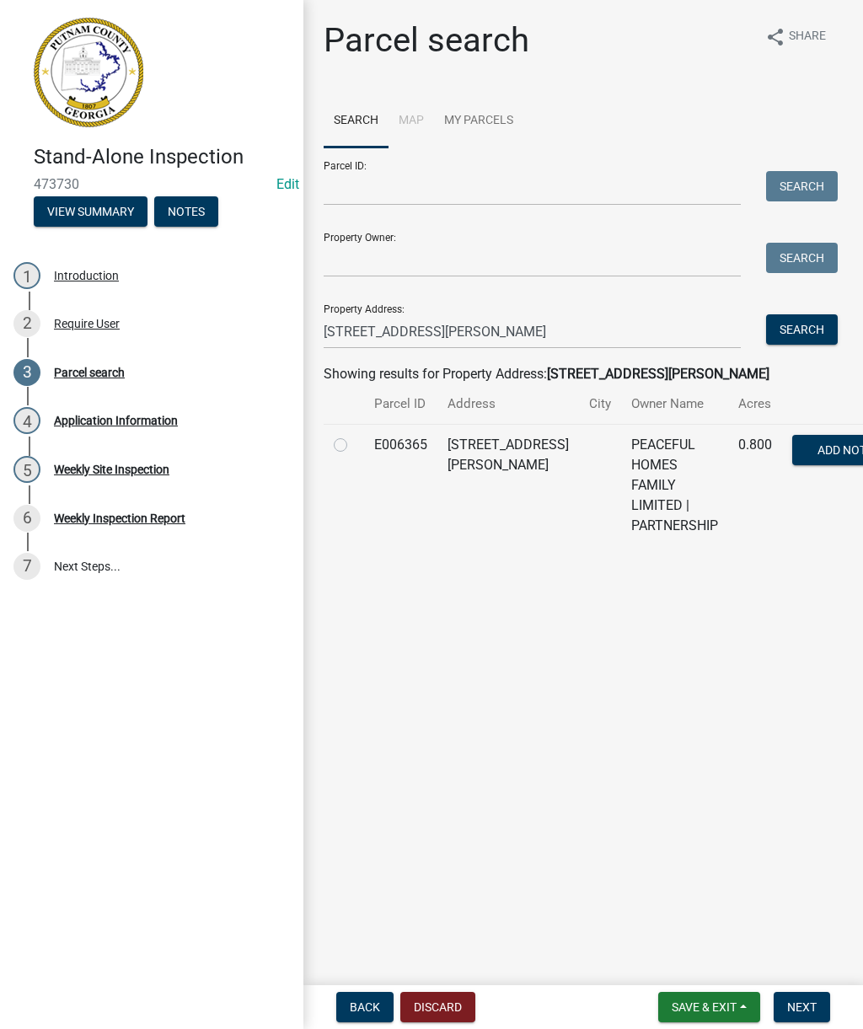
click at [354, 435] on label at bounding box center [354, 435] width 0 height 0
click at [354, 446] on input "radio" at bounding box center [359, 440] width 11 height 11
radio input "true"
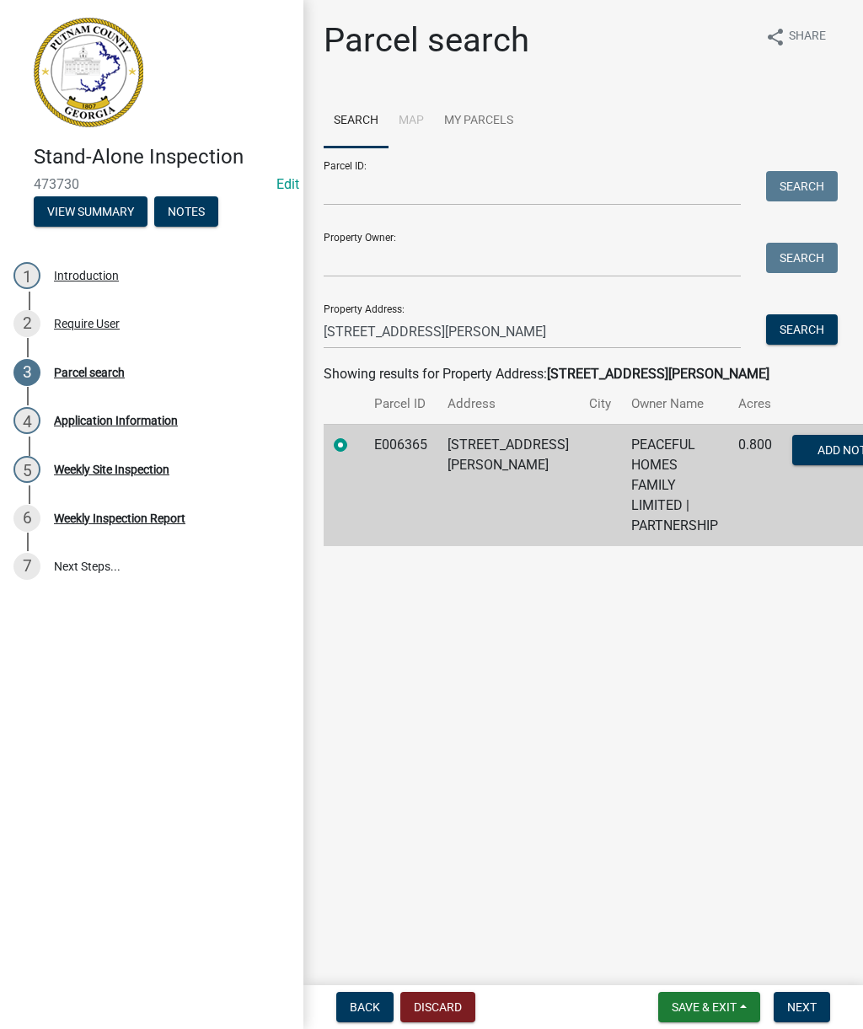
click at [814, 1006] on span "Next" at bounding box center [801, 1006] width 29 height 13
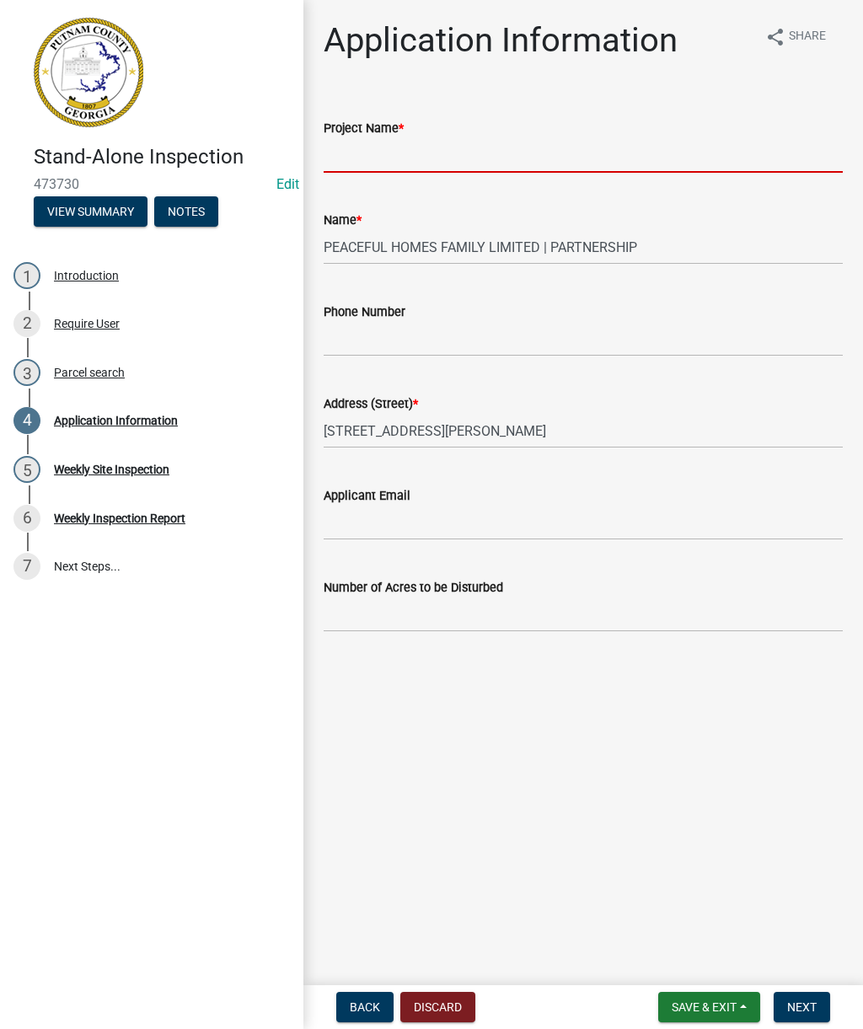
click at [430, 155] on input "Project Name *" at bounding box center [583, 155] width 519 height 35
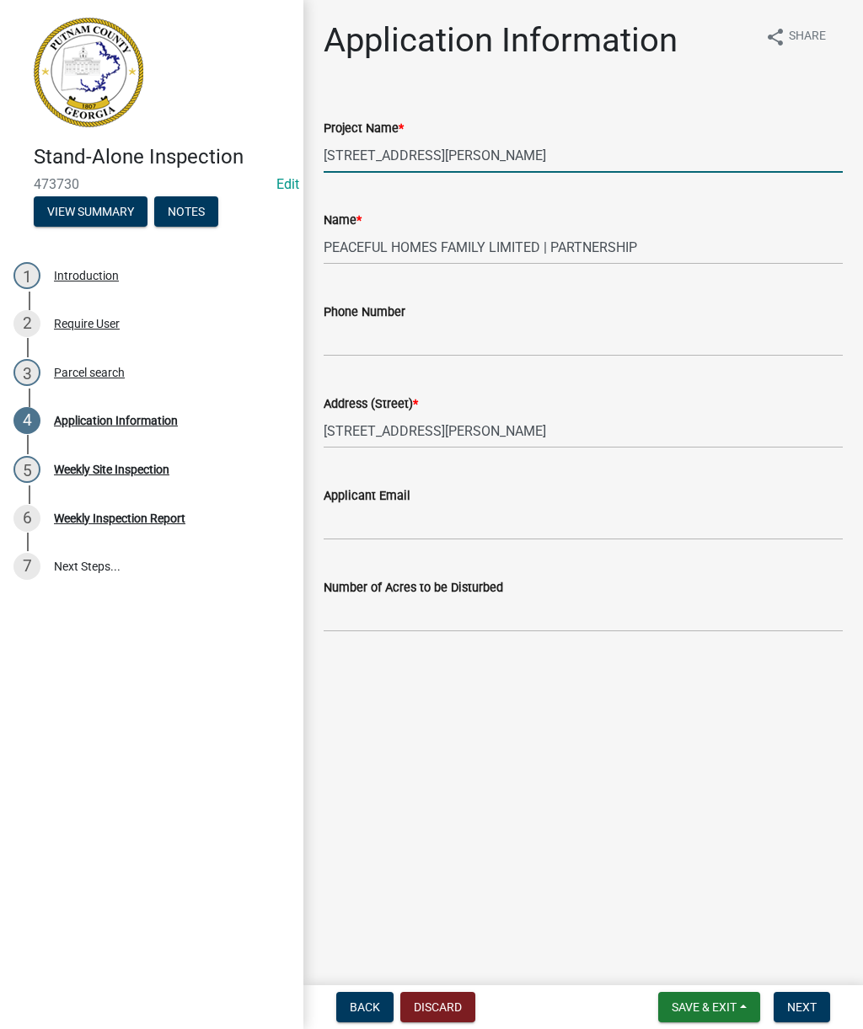
type input "[STREET_ADDRESS][PERSON_NAME]"
click at [418, 339] on input "Phone Number" at bounding box center [583, 339] width 519 height 35
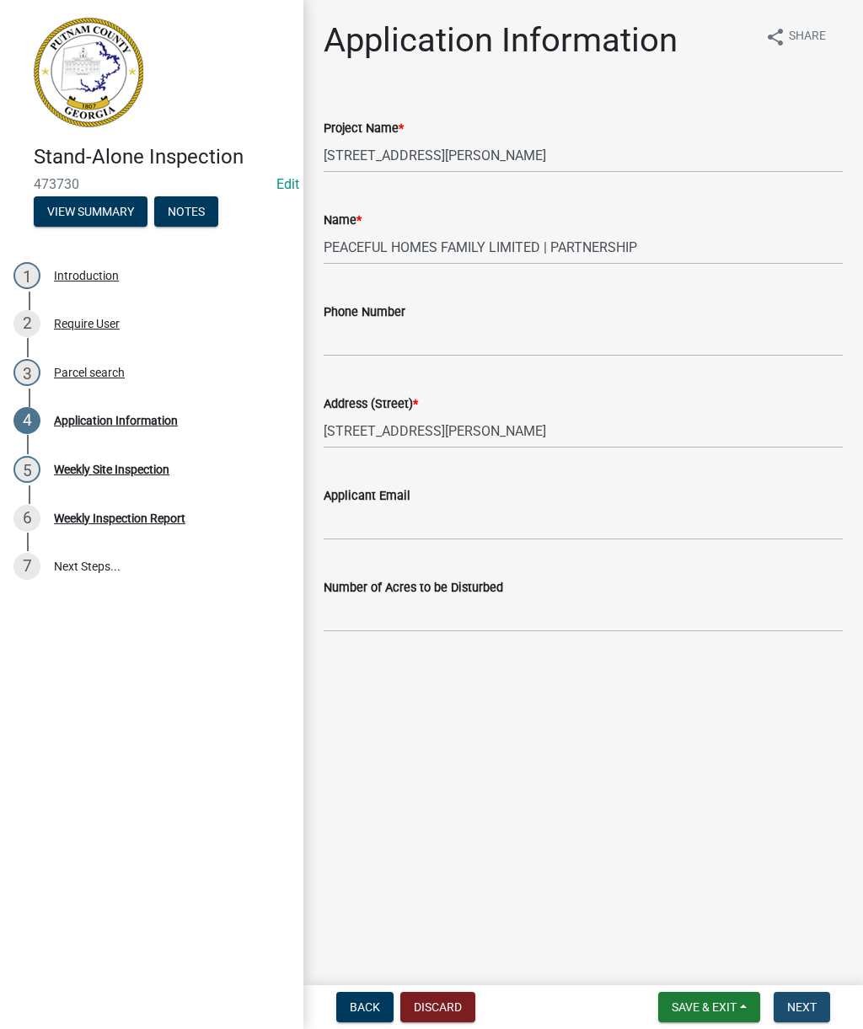
click at [812, 1004] on span "Next" at bounding box center [801, 1006] width 29 height 13
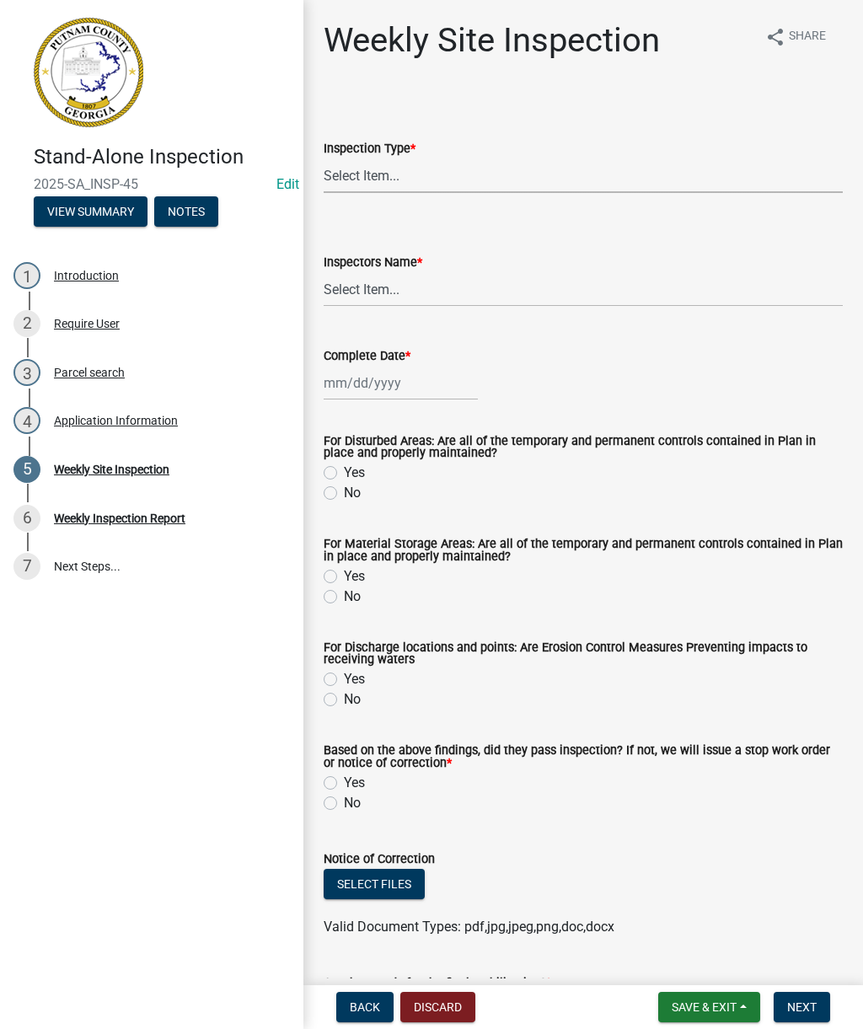
click at [454, 165] on select "Select Item... Site Inspection Initial Inspection Within 24 hours of a 0.5" sto…" at bounding box center [583, 175] width 519 height 35
select select "93c72d9c-4ccd-4a4f-9c87-9d2cfc81a2e2"
click at [431, 291] on select "Select Item... mrivera ([PERSON_NAME]) [PERSON_NAME] ([PERSON_NAME] ([PERSON_NA…" at bounding box center [583, 289] width 519 height 35
select select "af3c6edf-34d7-49be-824e-99d5d0a3954f"
click at [374, 380] on div at bounding box center [401, 383] width 154 height 35
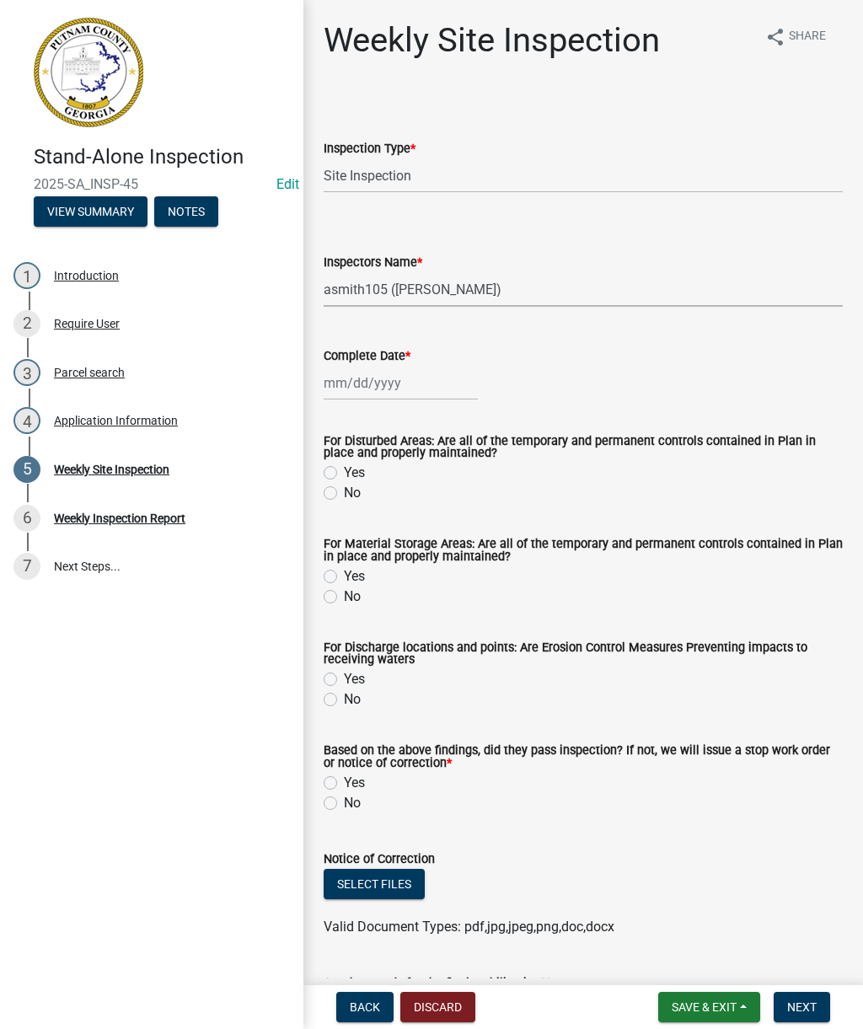
select select "9"
select select "2025"
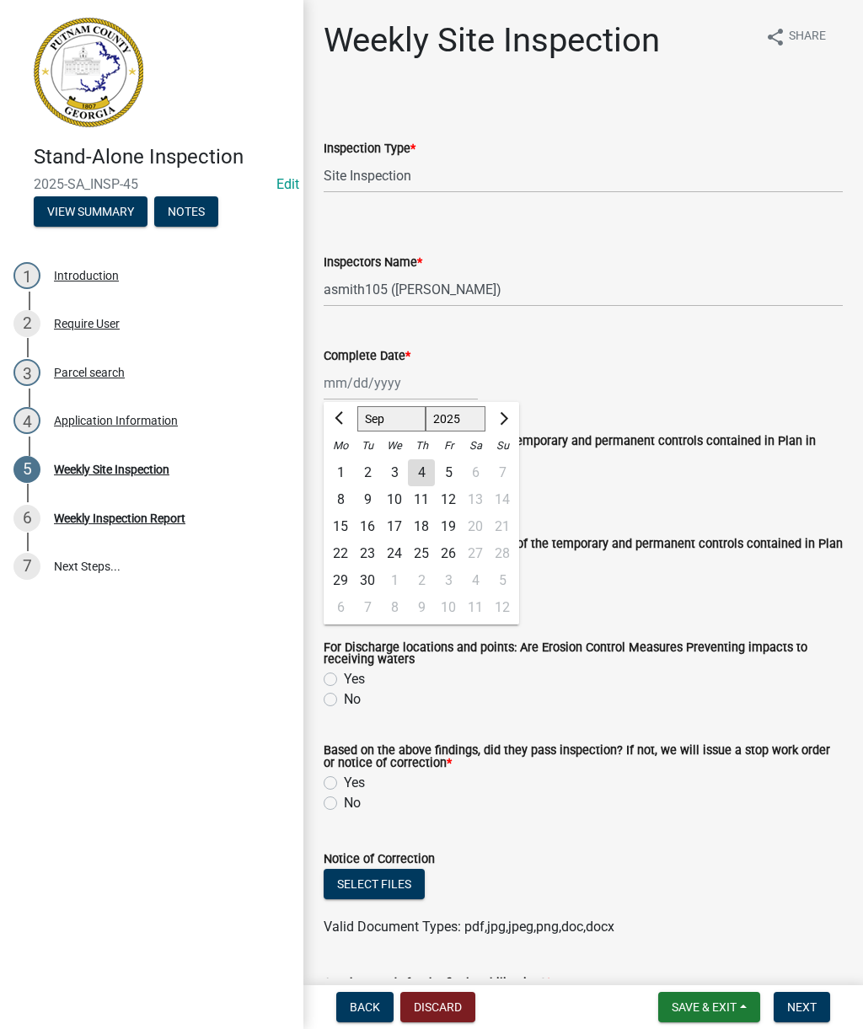
click at [430, 478] on div "4" at bounding box center [421, 472] width 27 height 27
type input "[DATE]"
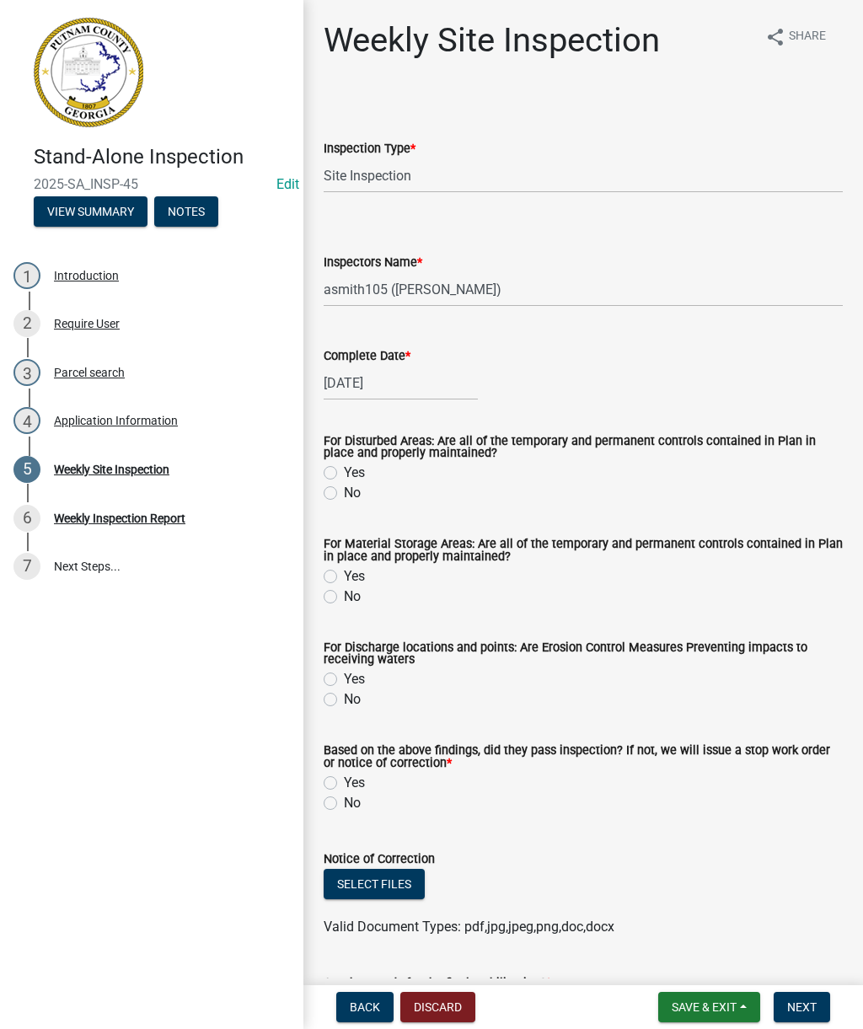
click at [344, 498] on label "No" at bounding box center [352, 493] width 17 height 20
click at [344, 494] on input "No" at bounding box center [349, 488] width 11 height 11
radio input "true"
click at [344, 594] on label "No" at bounding box center [352, 596] width 17 height 20
click at [344, 594] on input "No" at bounding box center [349, 591] width 11 height 11
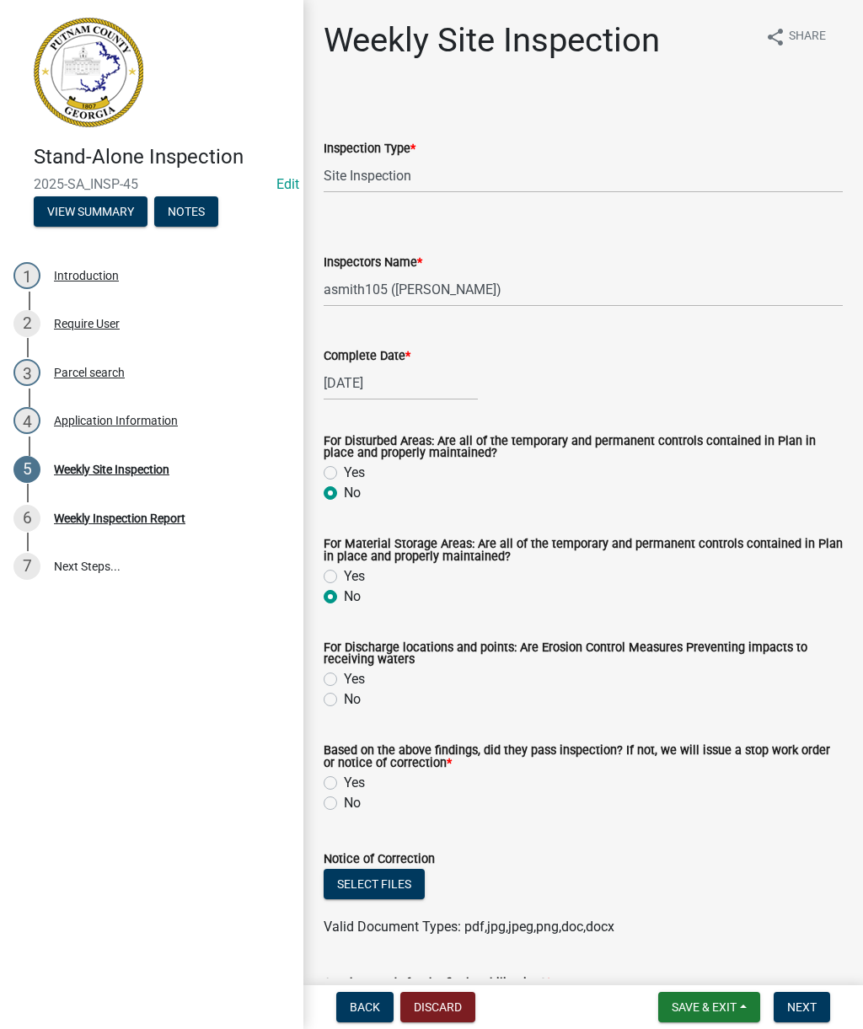
radio input "true"
click at [344, 706] on label "No" at bounding box center [352, 699] width 17 height 20
click at [344, 700] on input "No" at bounding box center [349, 694] width 11 height 11
radio input "true"
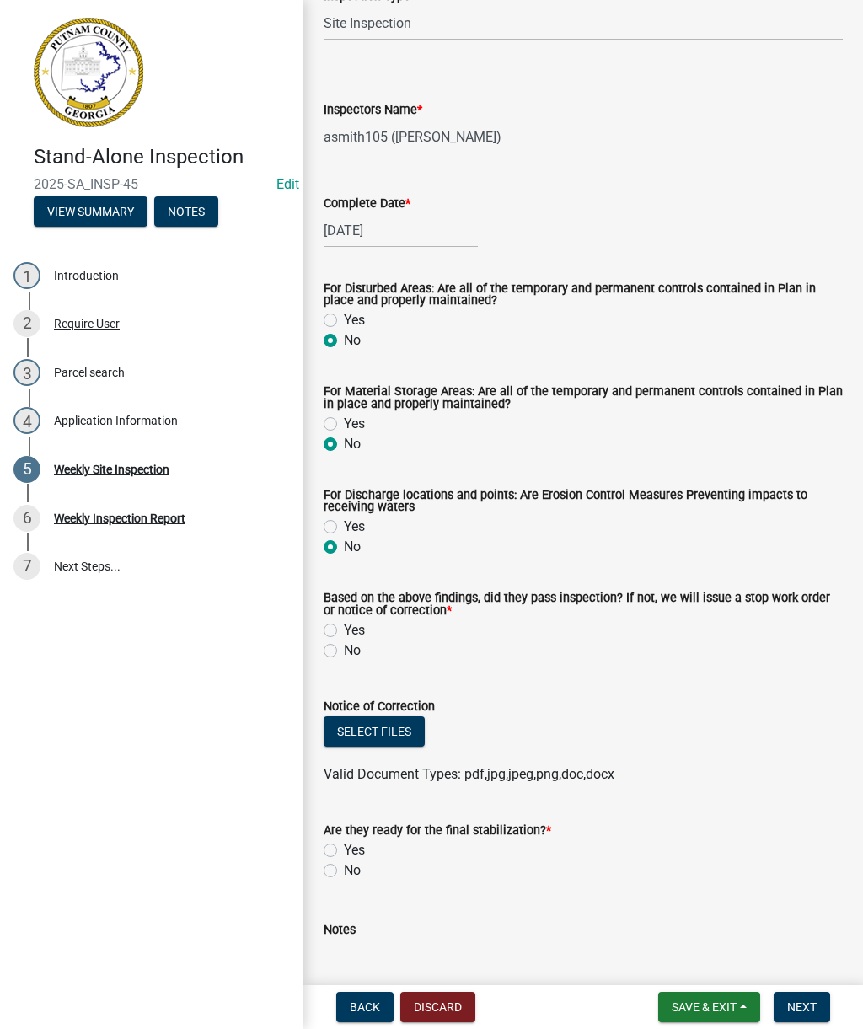
scroll to position [181, 0]
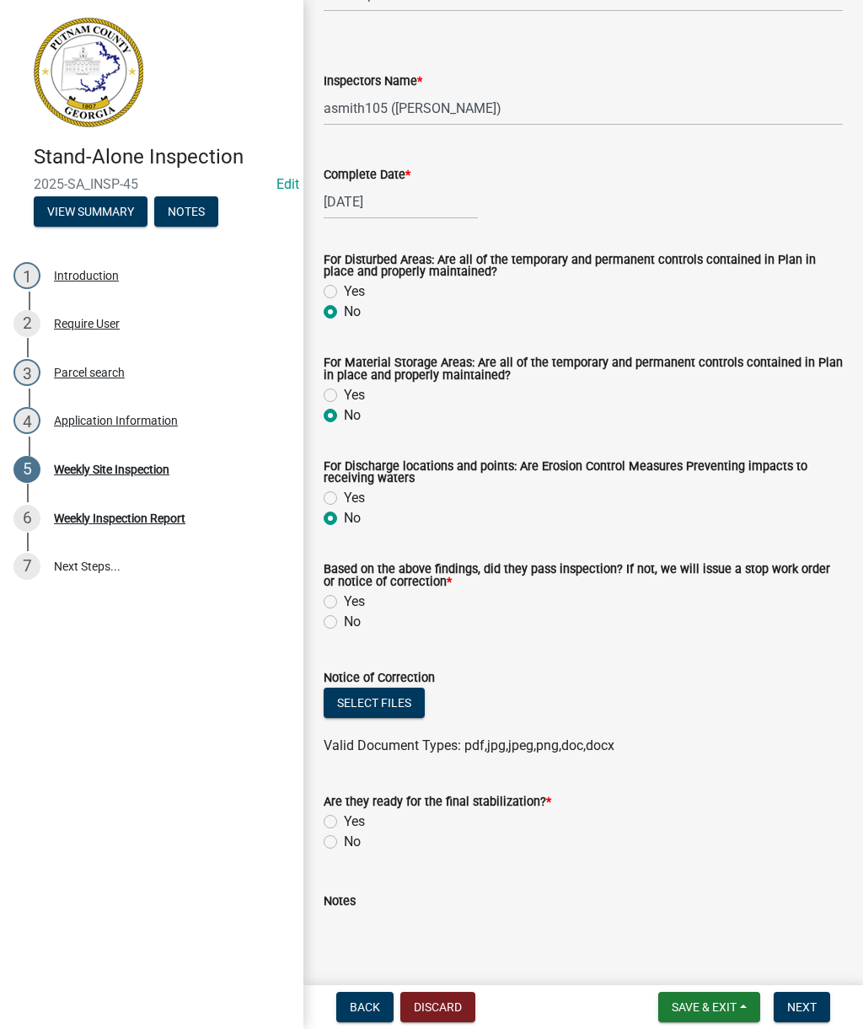
click at [344, 619] on label "No" at bounding box center [352, 622] width 17 height 20
click at [344, 619] on input "No" at bounding box center [349, 617] width 11 height 11
radio input "true"
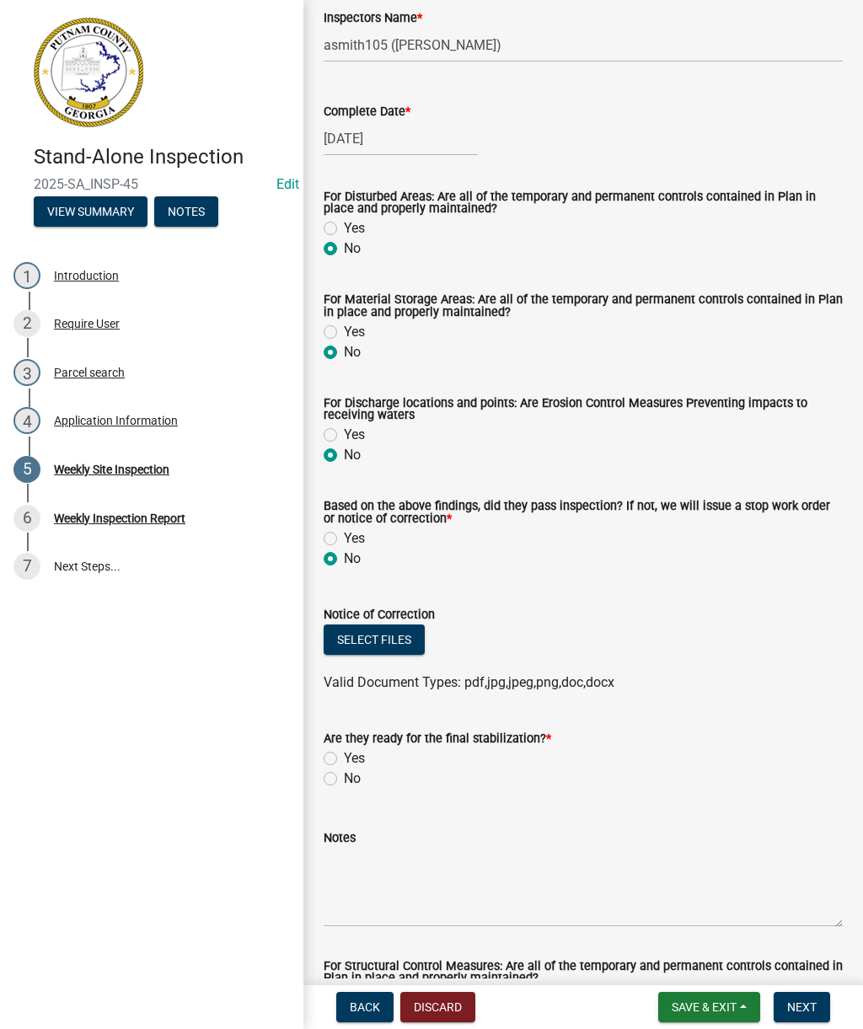
scroll to position [246, 0]
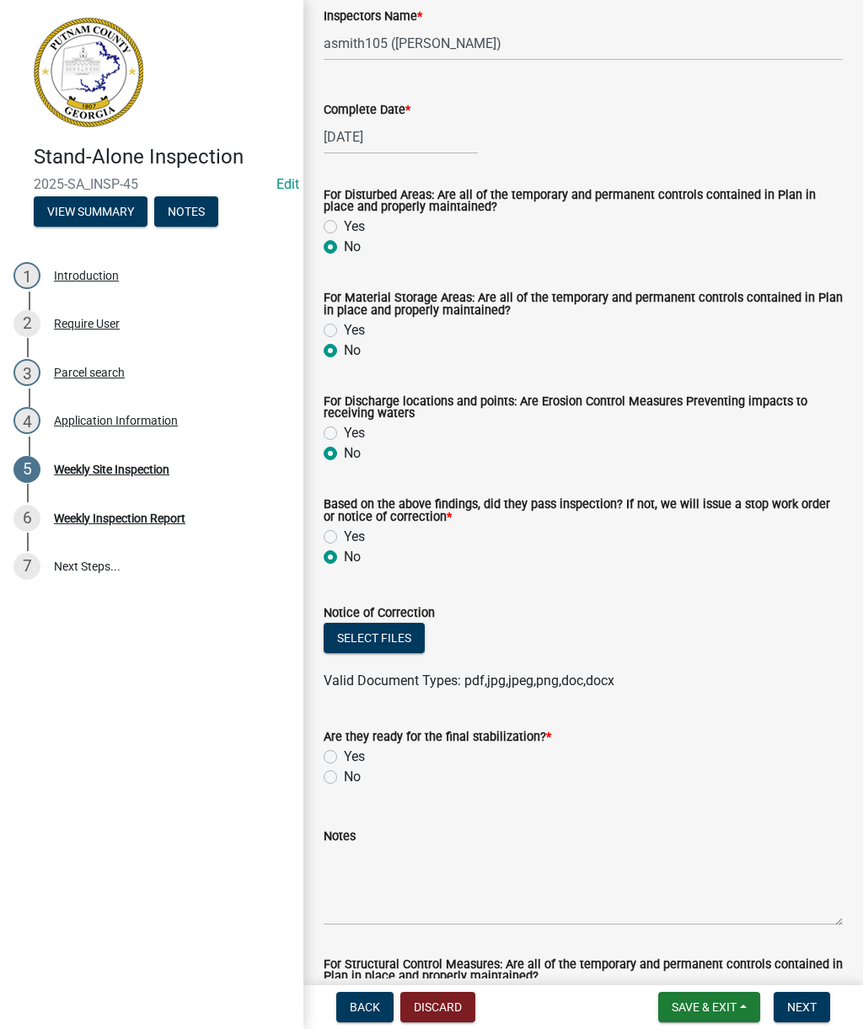
click at [377, 641] on button "Select files" at bounding box center [374, 638] width 101 height 30
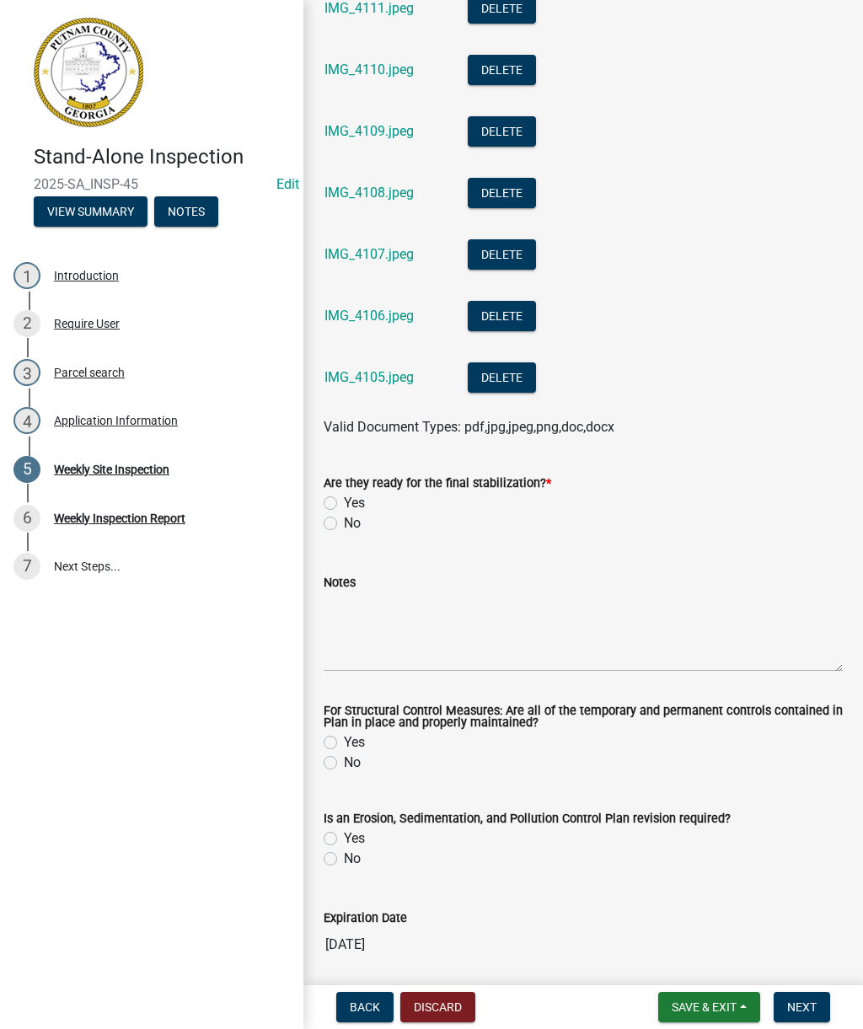
scroll to position [1670, 0]
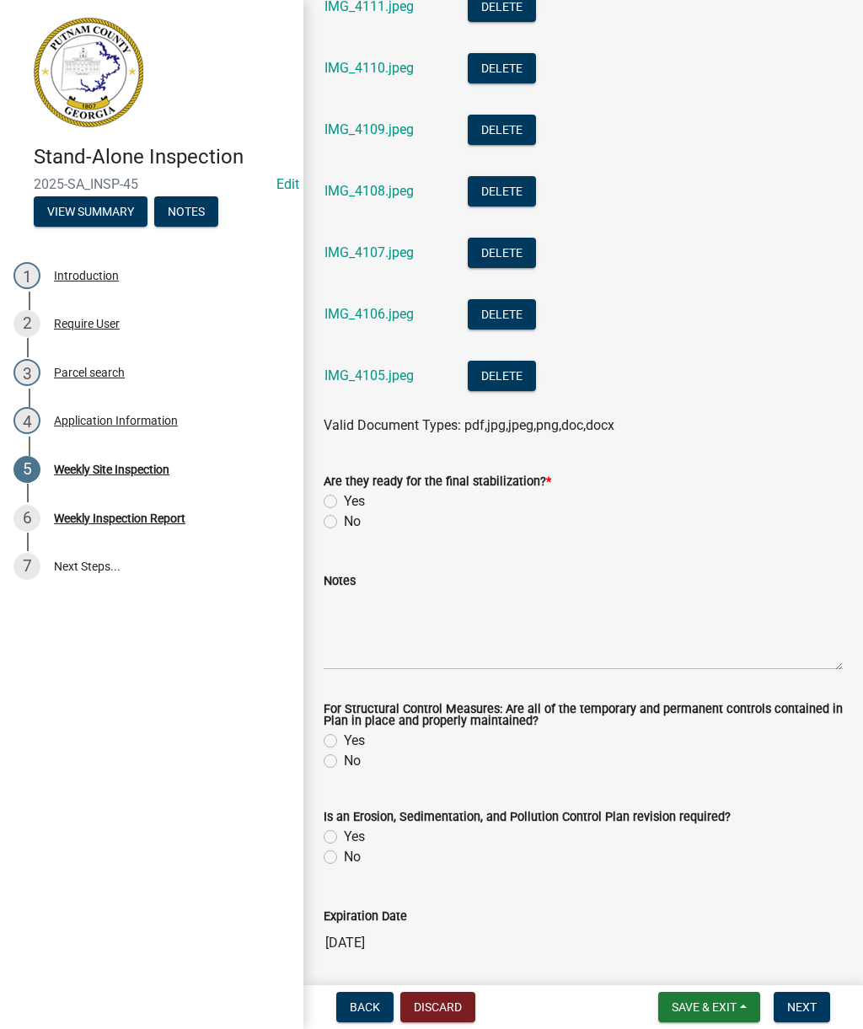
click at [344, 524] on label "No" at bounding box center [352, 521] width 17 height 20
click at [344, 522] on input "No" at bounding box center [349, 516] width 11 height 11
radio input "true"
click at [344, 748] on label "Yes" at bounding box center [354, 741] width 21 height 20
click at [344, 742] on input "Yes" at bounding box center [349, 736] width 11 height 11
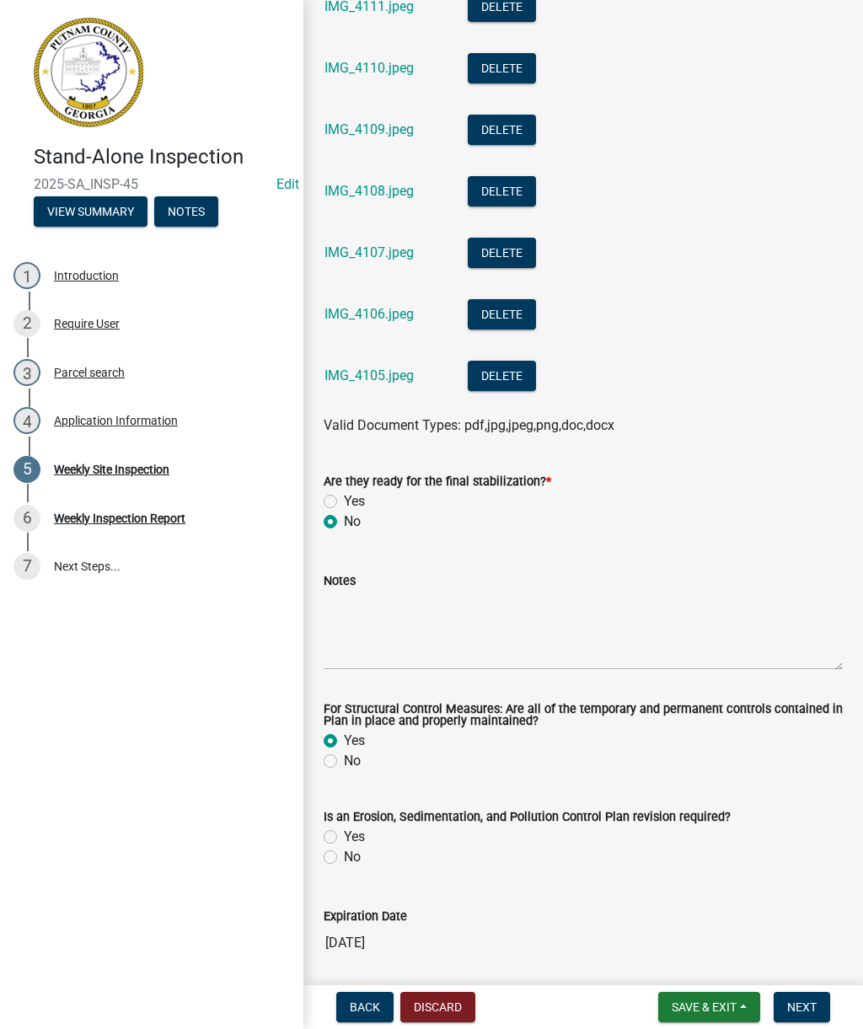
radio input "true"
click at [344, 766] on label "No" at bounding box center [352, 761] width 17 height 20
click at [344, 762] on input "No" at bounding box center [349, 756] width 11 height 11
radio input "true"
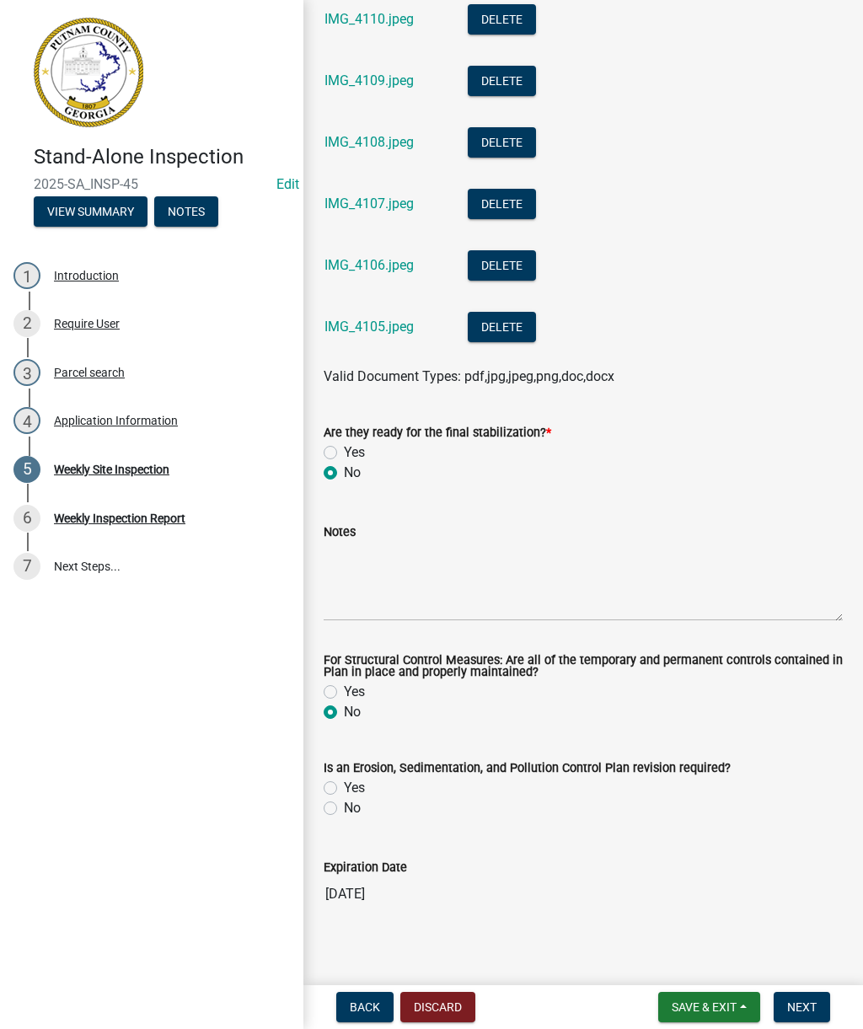
scroll to position [1721, 0]
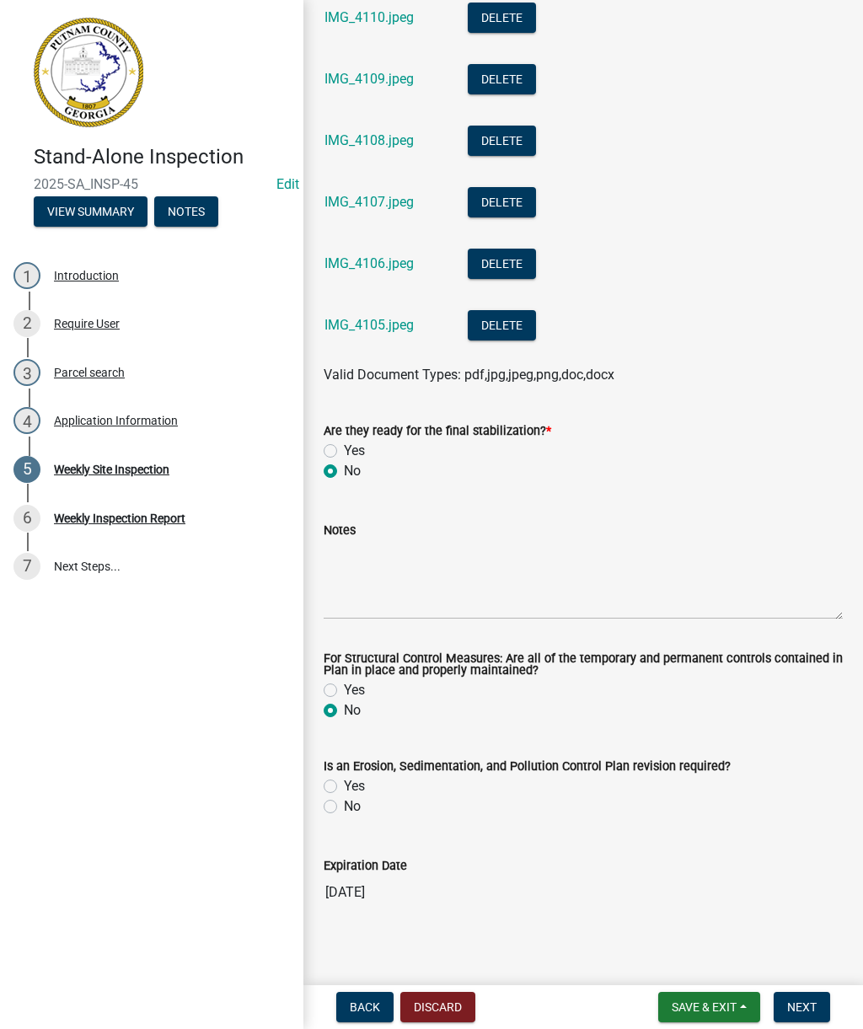
click at [344, 813] on label "No" at bounding box center [352, 806] width 17 height 20
click at [344, 807] on input "No" at bounding box center [349, 801] width 11 height 11
radio input "true"
click at [344, 794] on label "Yes" at bounding box center [354, 786] width 21 height 20
click at [344, 787] on input "Yes" at bounding box center [349, 781] width 11 height 11
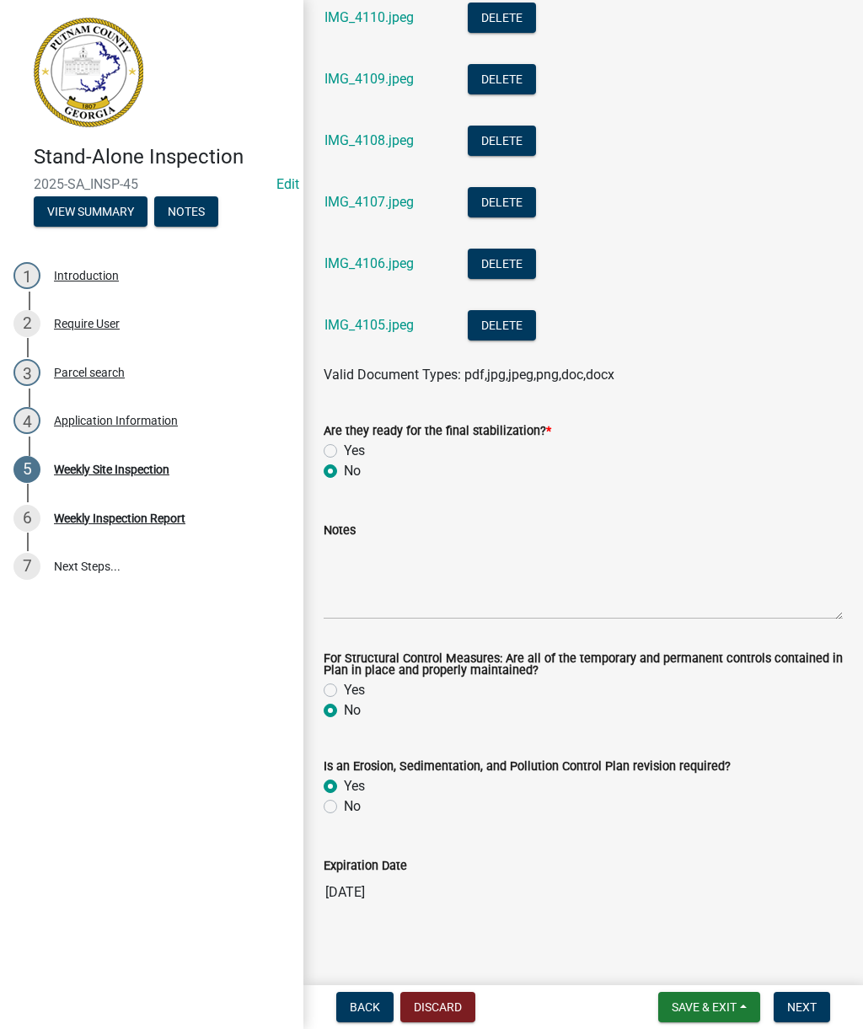
radio input "true"
click at [355, 569] on textarea "Notes" at bounding box center [583, 579] width 519 height 79
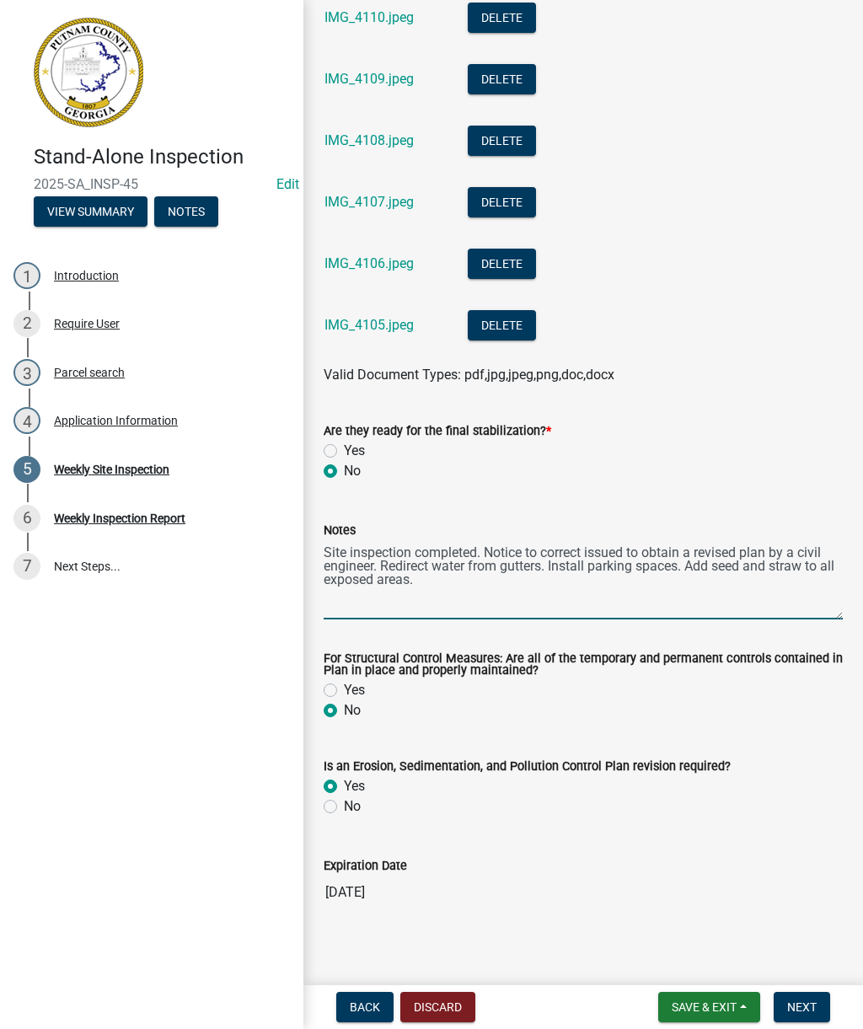
type textarea "Site inspection completed. Notice to correct issued to obtain a revised plan by…"
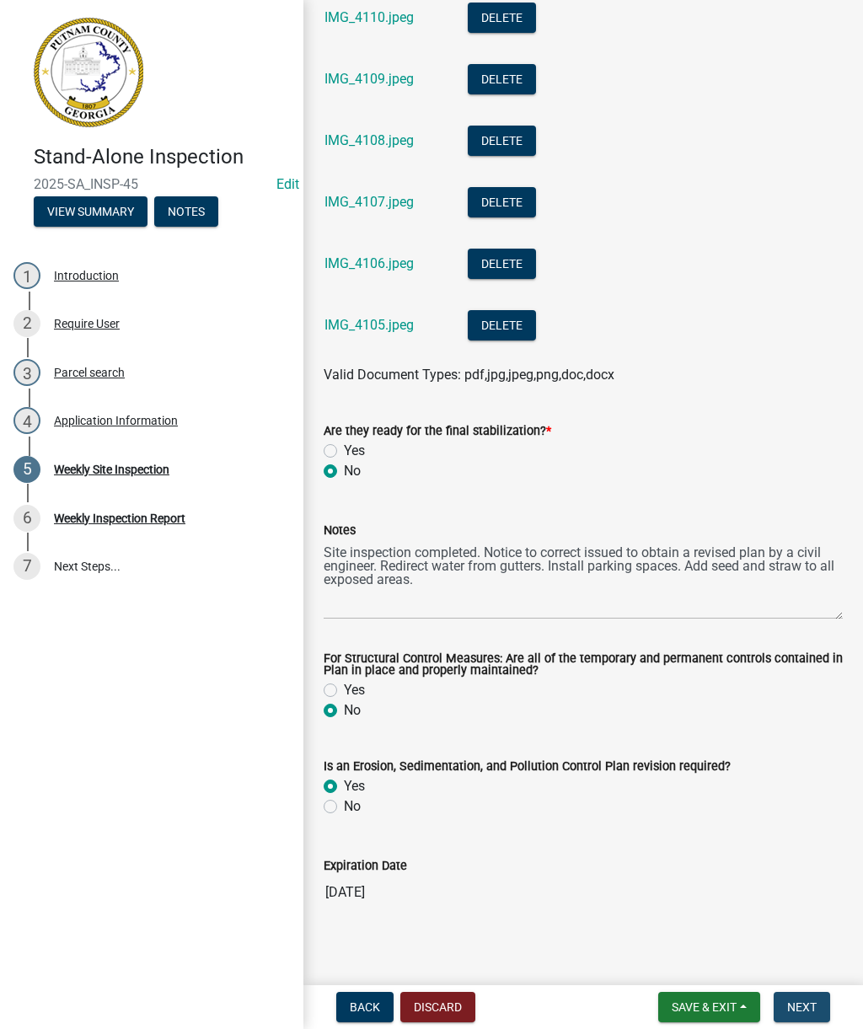
click at [816, 1004] on span "Next" at bounding box center [801, 1006] width 29 height 13
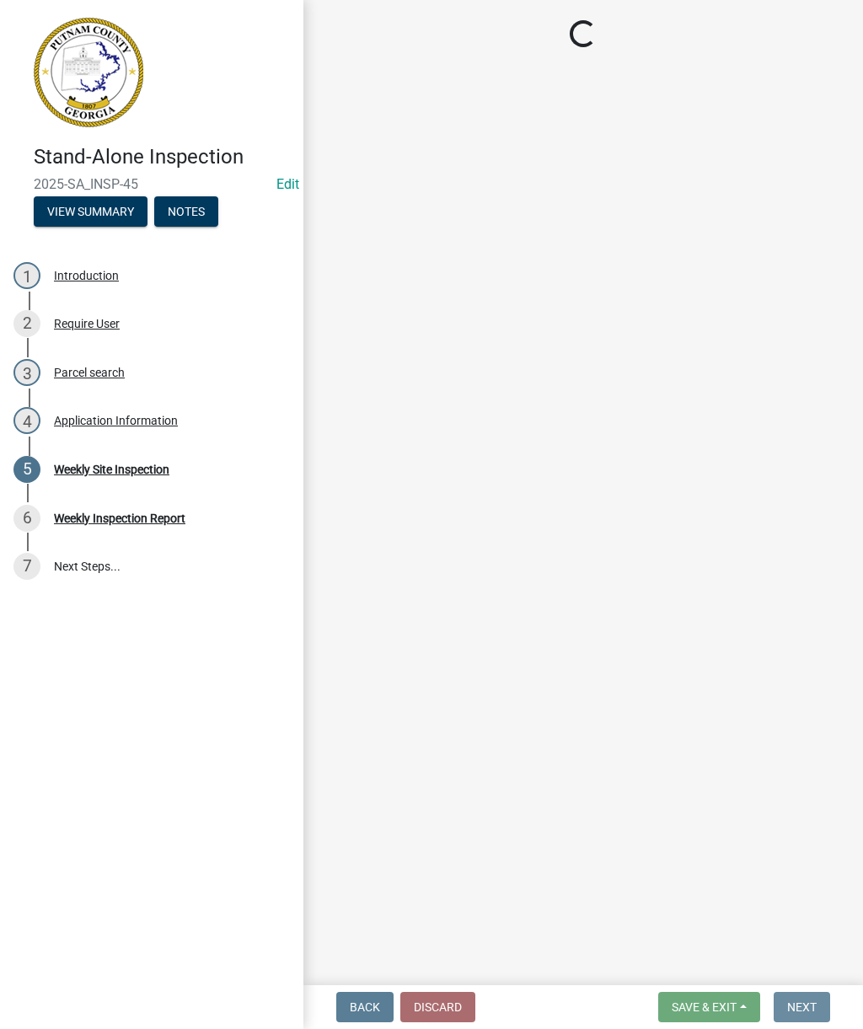
scroll to position [0, 0]
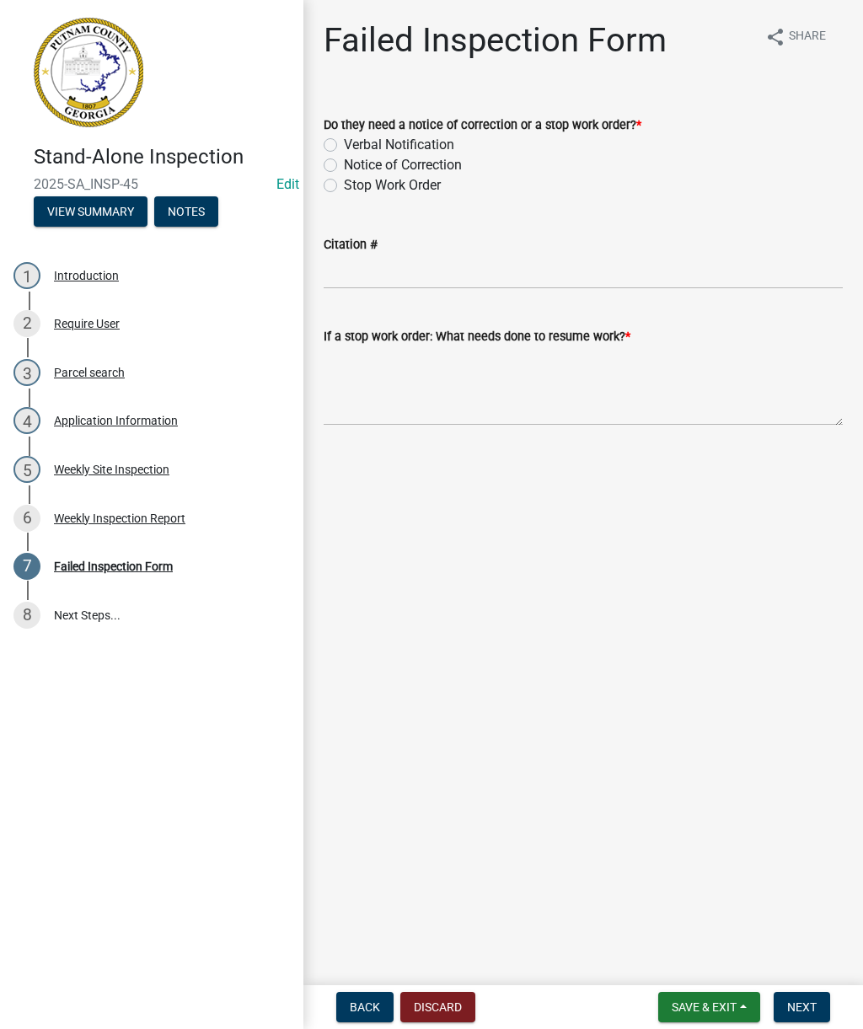
click at [344, 160] on label "Notice of Correction" at bounding box center [403, 165] width 118 height 20
click at [344, 160] on input "Notice of Correction" at bounding box center [349, 160] width 11 height 11
radio input "true"
click at [360, 993] on button "Back" at bounding box center [364, 1007] width 57 height 30
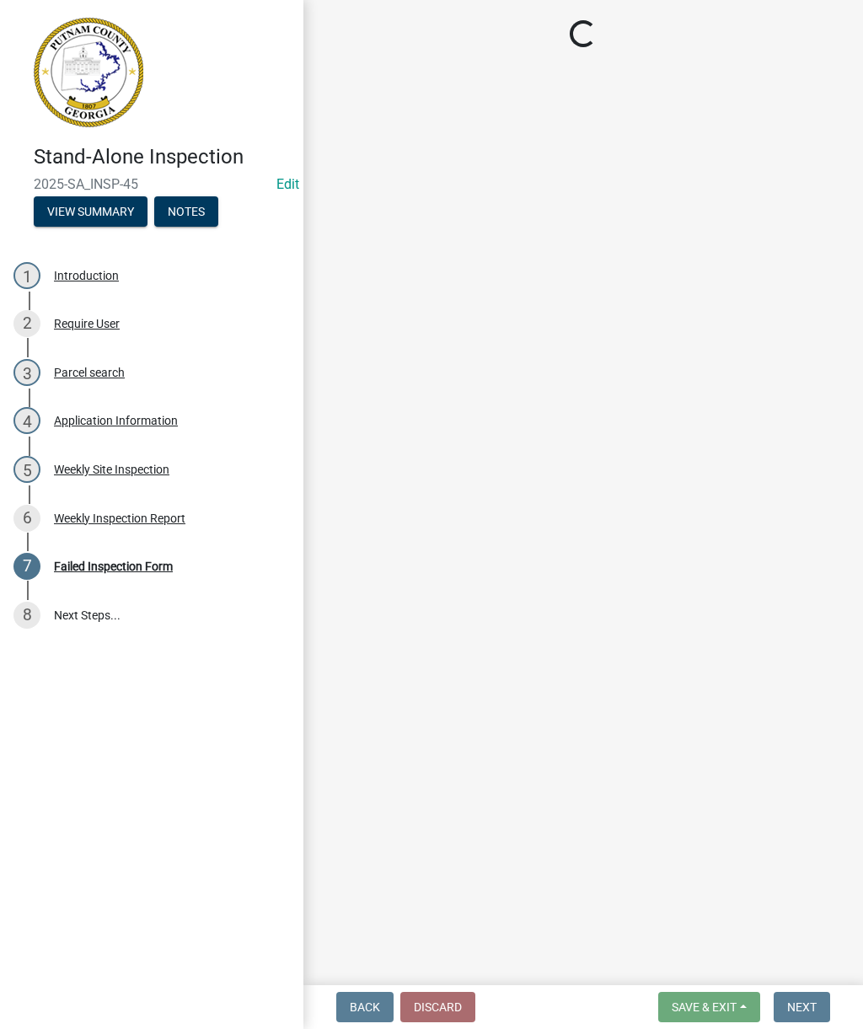
select select "93c72d9c-4ccd-4a4f-9c87-9d2cfc81a2e2"
select select "af3c6edf-34d7-49be-824e-99d5d0a3954f"
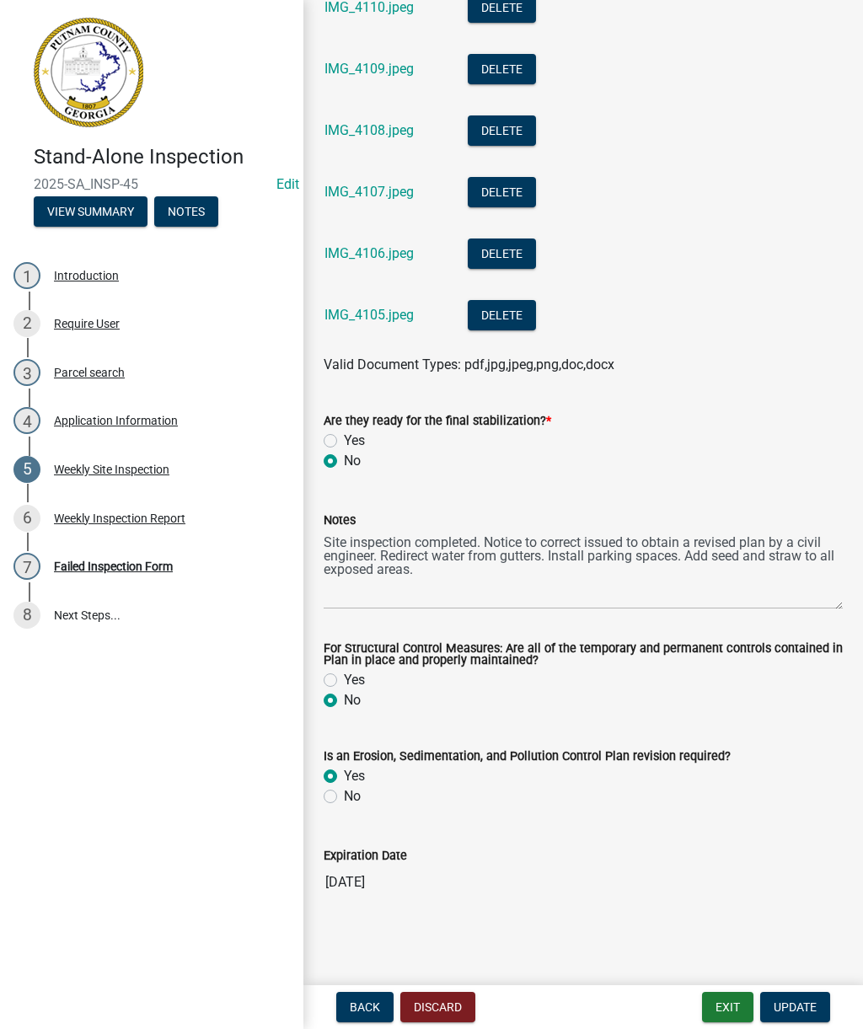
scroll to position [1733, 0]
click at [238, 757] on div "Stand-Alone Inspection 2025-SA_INSP-45 Edit View Summary Notes 1 Introduction 2…" at bounding box center [151, 514] width 303 height 1029
click at [808, 1010] on span "Update" at bounding box center [795, 1006] width 43 height 13
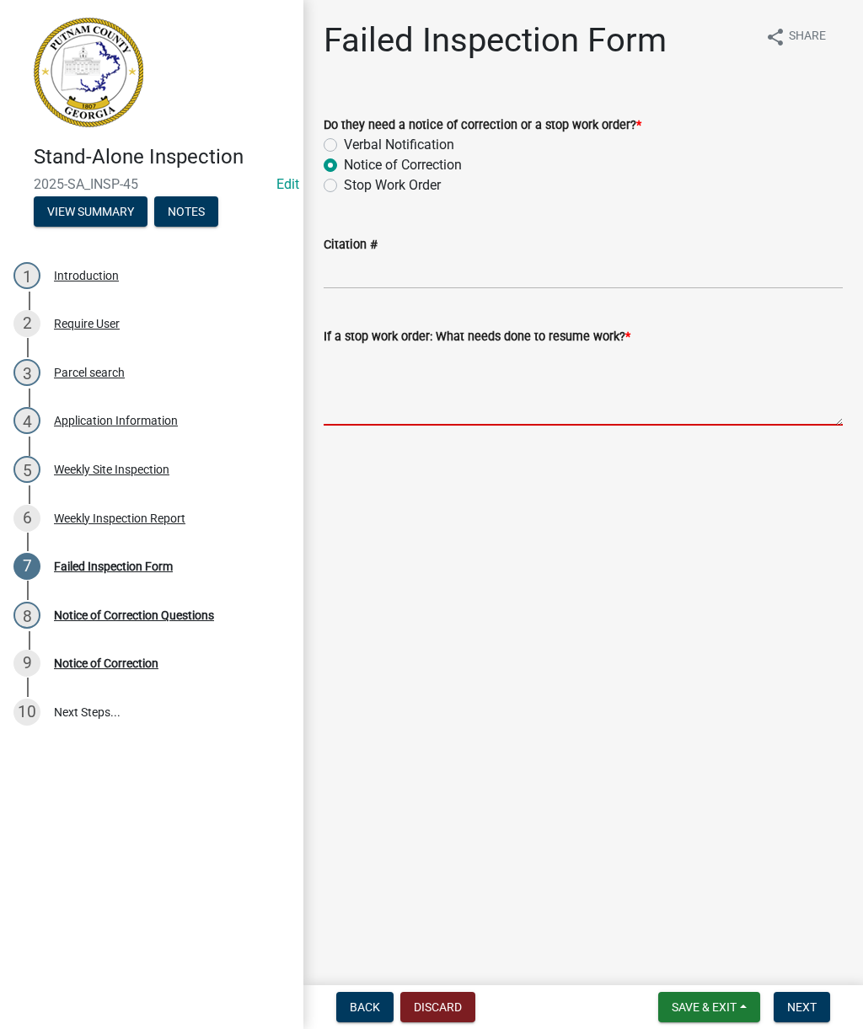
click at [417, 403] on textarea "If a stop work order: What needs done to resume work? *" at bounding box center [583, 385] width 519 height 79
click at [368, 376] on textarea "If a stop work order: What needs done to resume work? *" at bounding box center [583, 385] width 519 height 79
paste textarea "Site inspection completed. Notice to correct issued to obtain a revised plan by…"
type textarea "Site inspection completed. Notice to correct issued to obtain a revised plan by…"
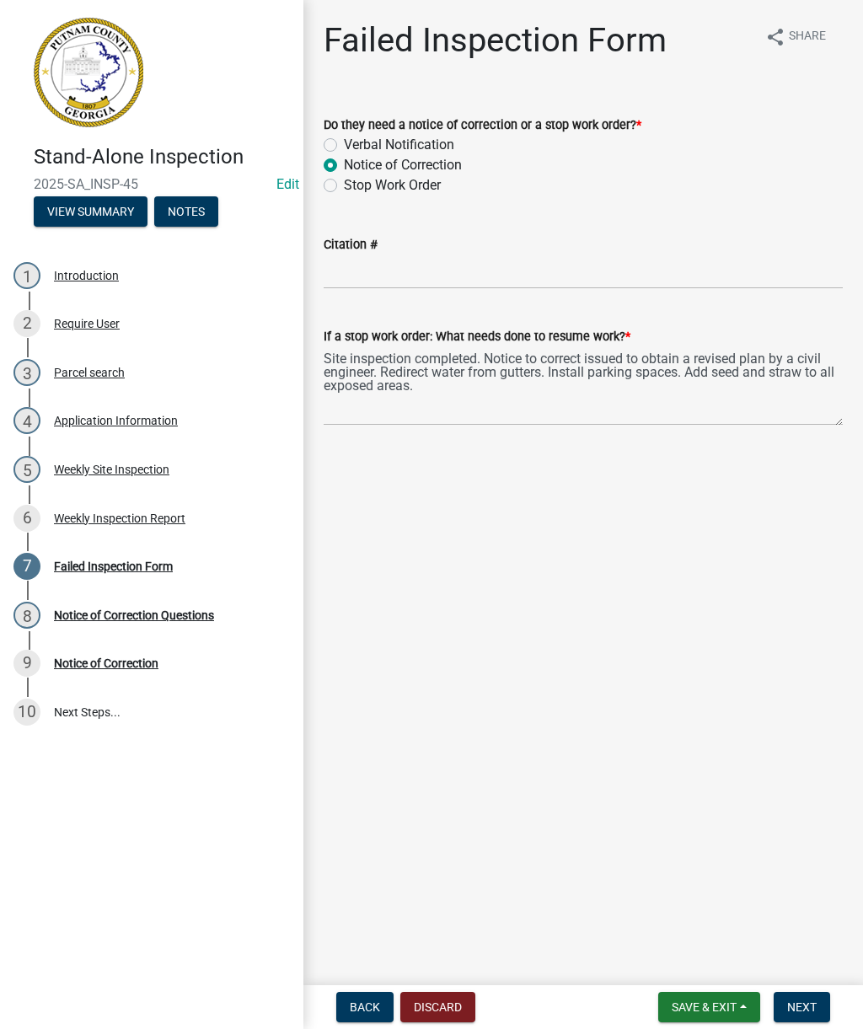
click at [808, 1009] on span "Next" at bounding box center [801, 1006] width 29 height 13
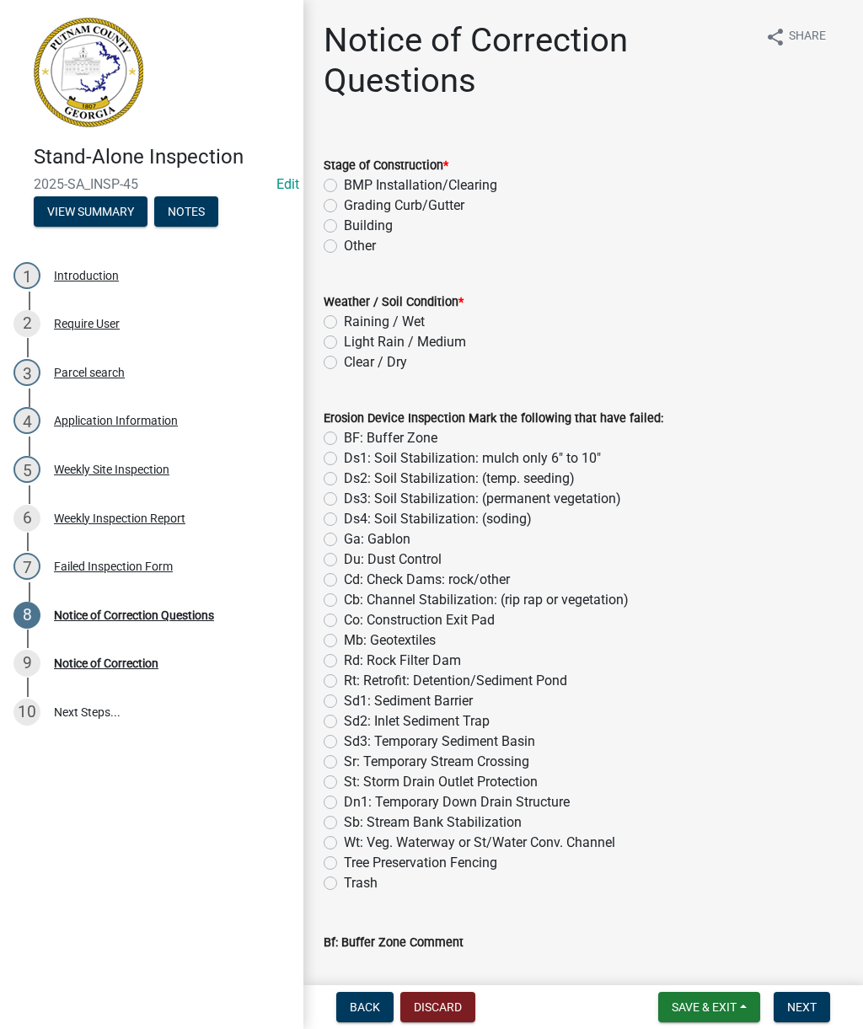
click at [344, 223] on label "Building" at bounding box center [368, 226] width 49 height 20
click at [344, 223] on input "Building" at bounding box center [349, 221] width 11 height 11
radio input "true"
click at [344, 179] on label "BMP Installation/Clearing" at bounding box center [420, 185] width 153 height 20
click at [344, 179] on input "BMP Installation/Clearing" at bounding box center [349, 180] width 11 height 11
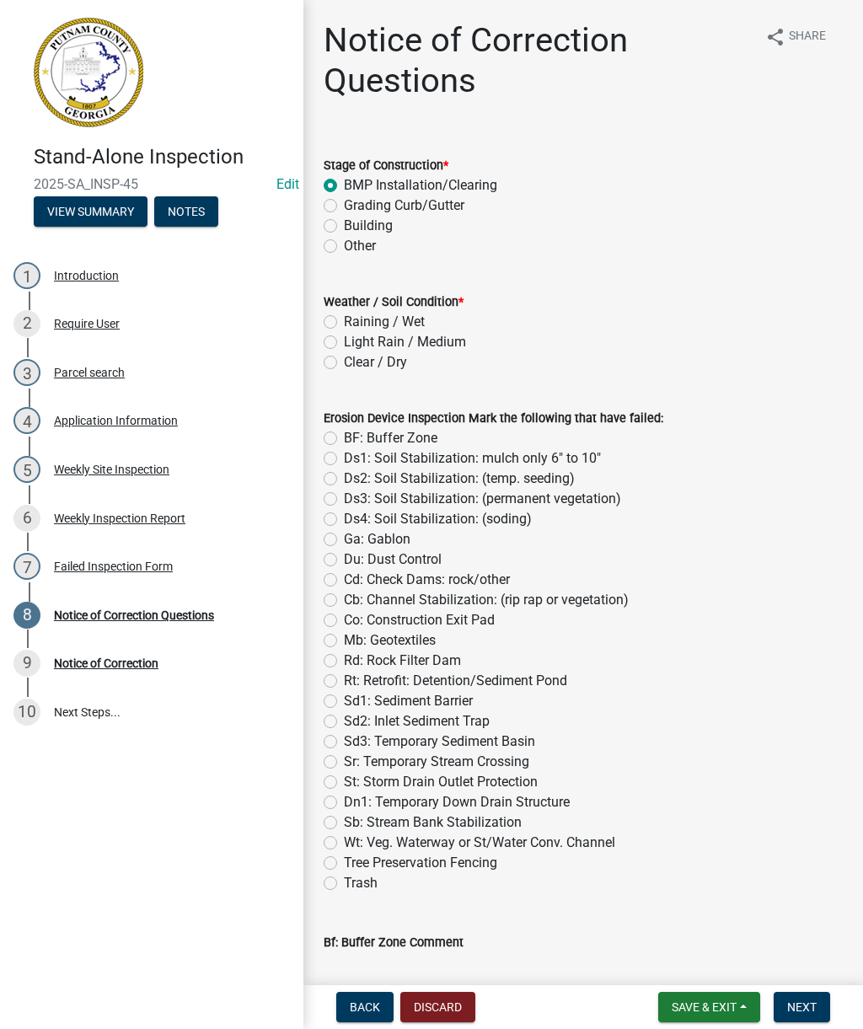
radio input "true"
click at [344, 367] on label "Clear / Dry" at bounding box center [375, 362] width 63 height 20
click at [344, 363] on input "Clear / Dry" at bounding box center [349, 357] width 11 height 11
radio input "true"
click at [344, 700] on label "Sd1: Sediment Barrier" at bounding box center [408, 701] width 129 height 20
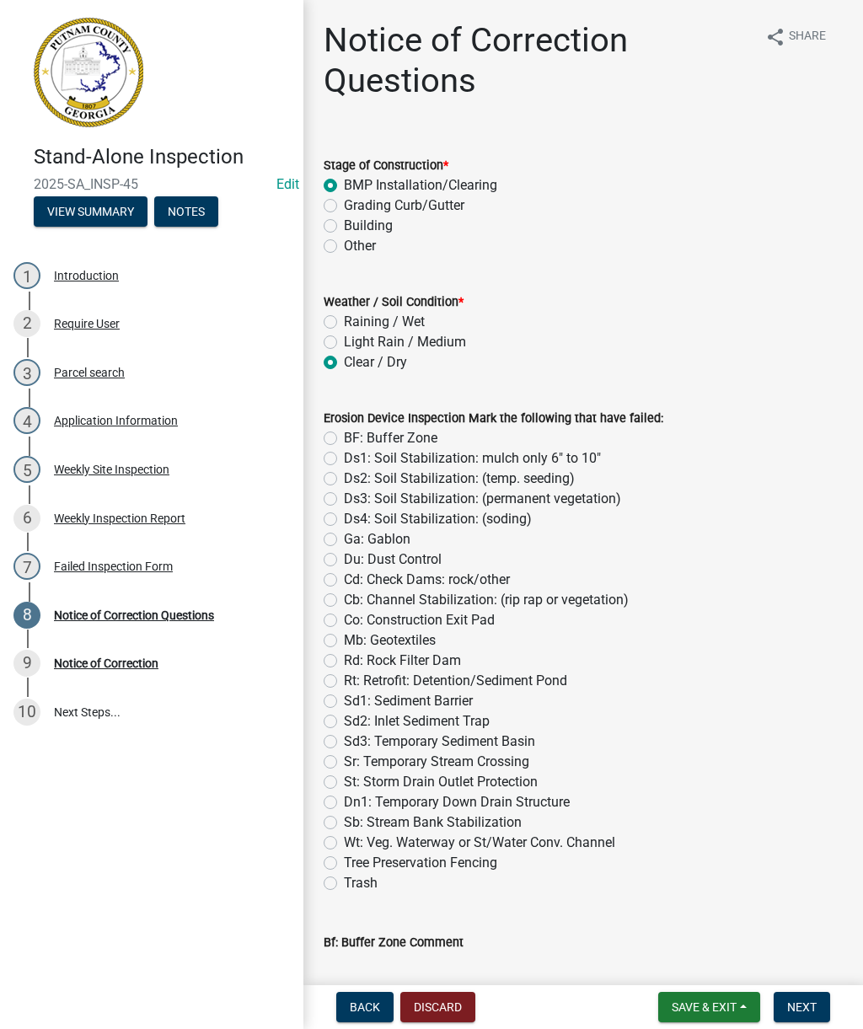
click at [344, 700] on input "Sd1: Sediment Barrier" at bounding box center [349, 696] width 11 height 11
radio input "true"
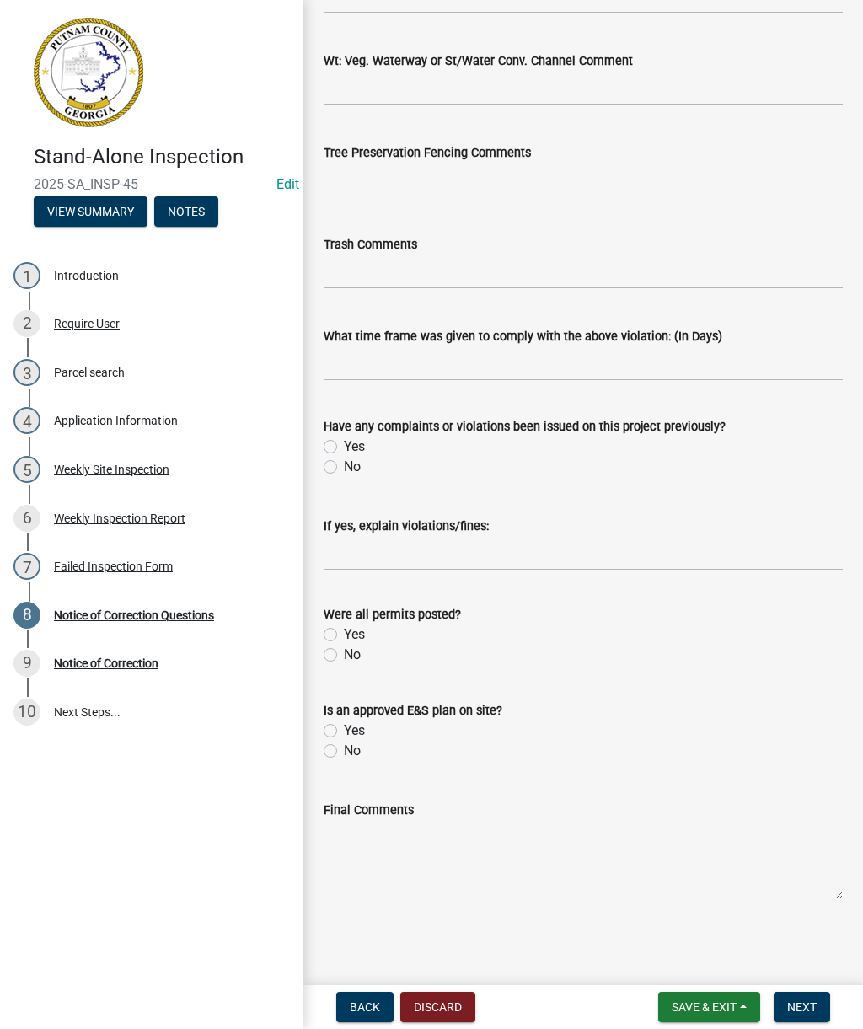
scroll to position [2685, 0]
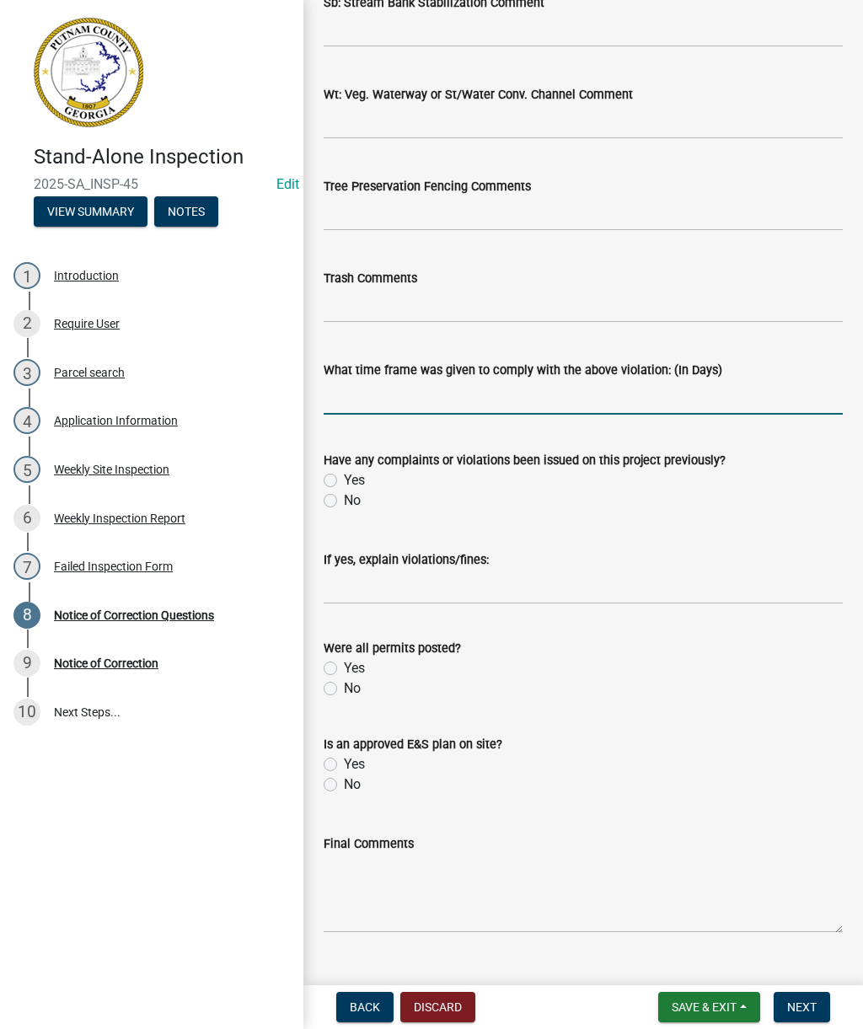
click at [388, 399] on input "text" at bounding box center [583, 397] width 519 height 35
type input "15"
click at [344, 500] on label "No" at bounding box center [352, 500] width 17 height 20
click at [344, 500] on input "No" at bounding box center [349, 495] width 11 height 11
radio input "true"
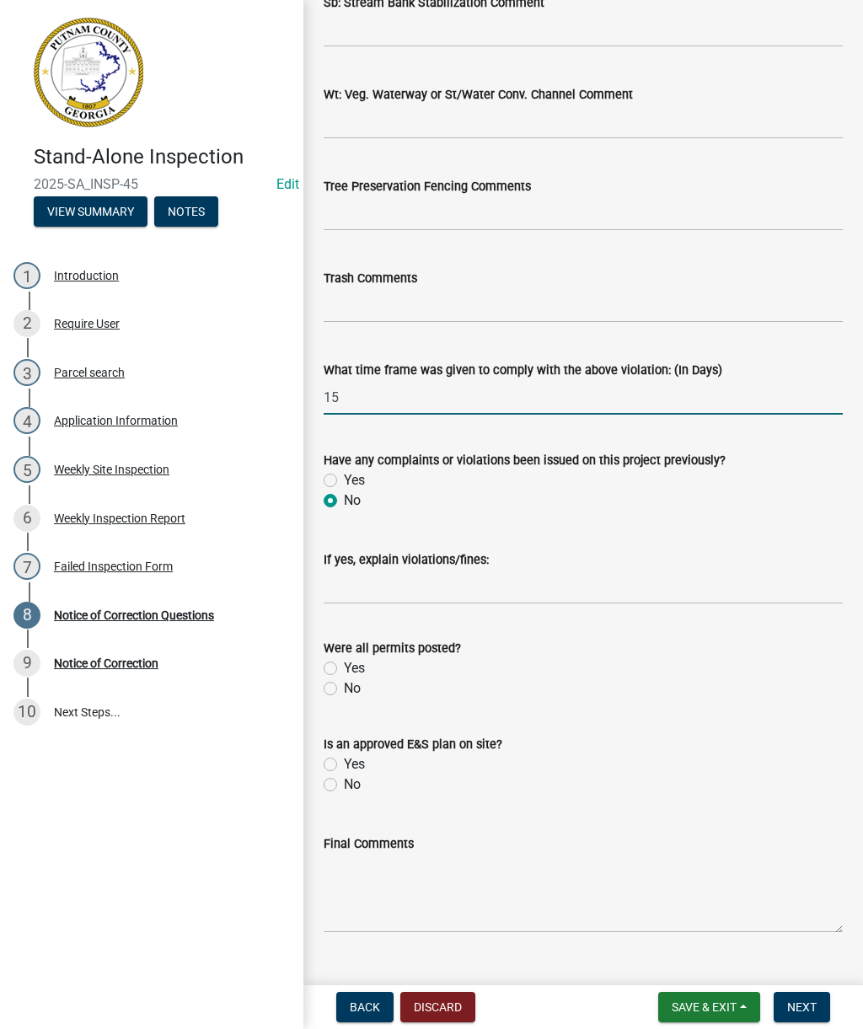
type input "15"
radio input "true"
click at [344, 671] on label "Yes" at bounding box center [354, 668] width 21 height 20
click at [344, 669] on input "Yes" at bounding box center [349, 663] width 11 height 11
radio input "true"
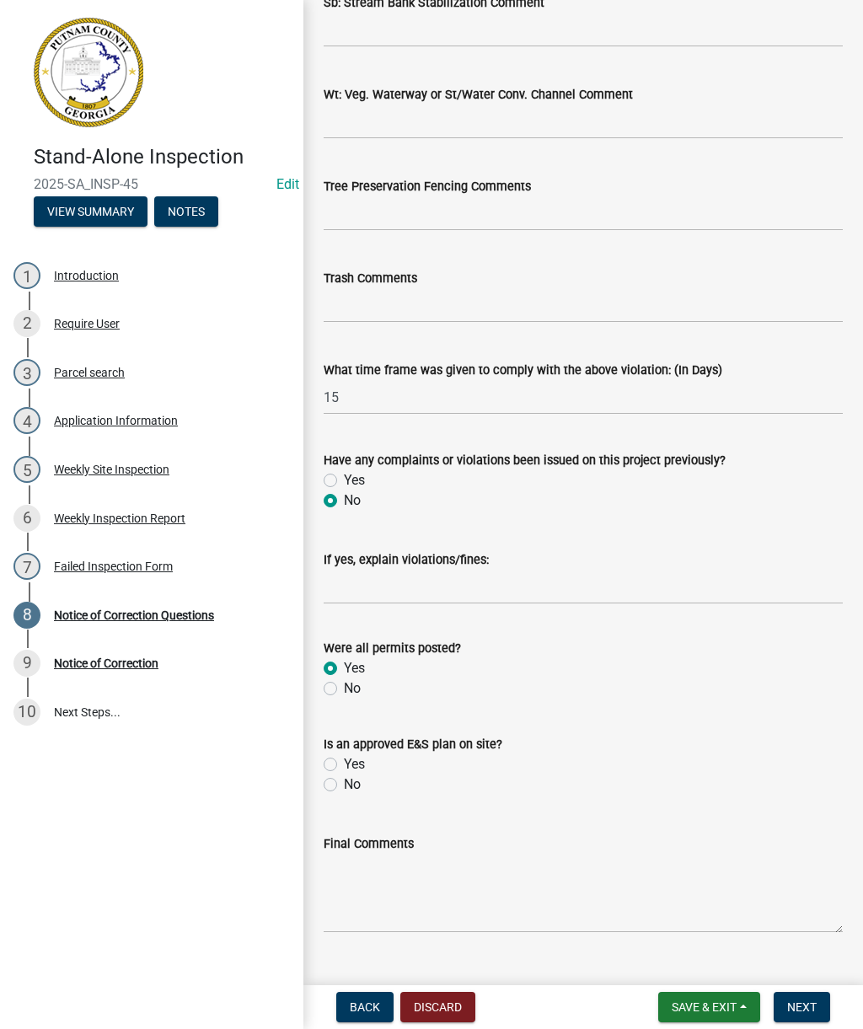
click at [344, 693] on label "No" at bounding box center [352, 688] width 17 height 20
click at [344, 689] on input "No" at bounding box center [349, 683] width 11 height 11
radio input "true"
click at [320, 754] on div "Is an approved E&S plan on site? Yes No" at bounding box center [583, 754] width 544 height 81
click at [344, 768] on label "Yes" at bounding box center [354, 764] width 21 height 20
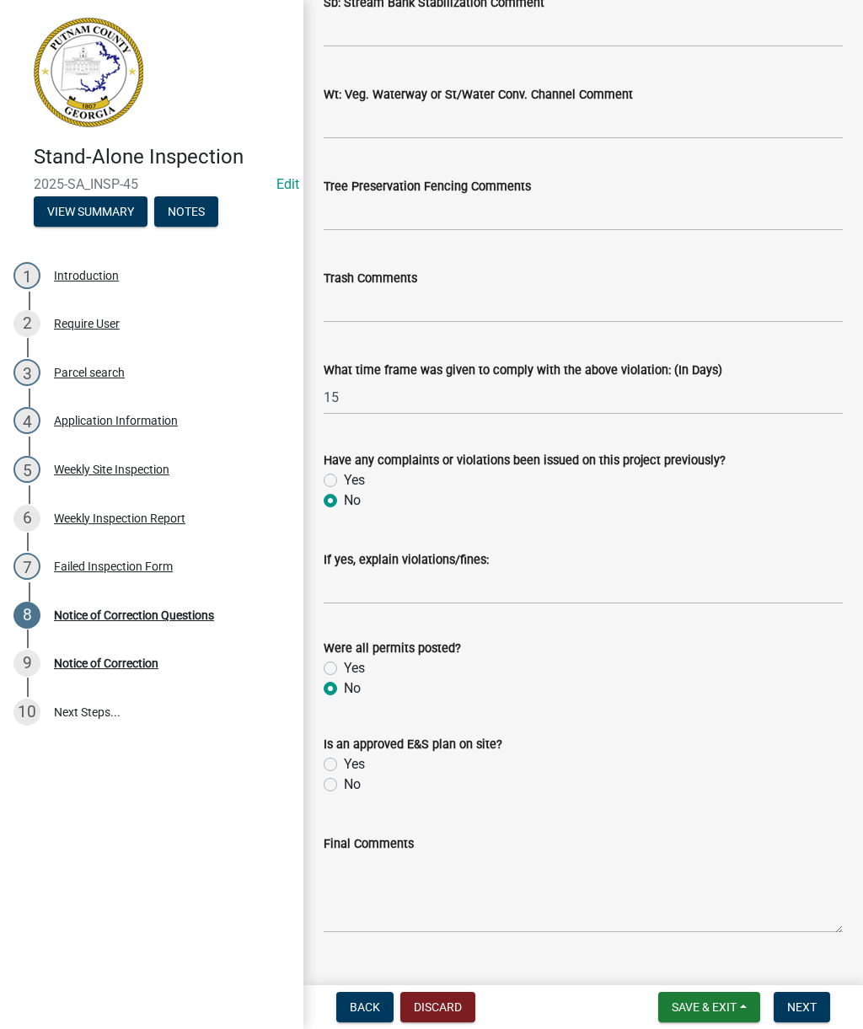
click at [344, 765] on input "Yes" at bounding box center [349, 759] width 11 height 11
radio input "true"
click at [374, 892] on textarea "Final Comments" at bounding box center [583, 893] width 519 height 79
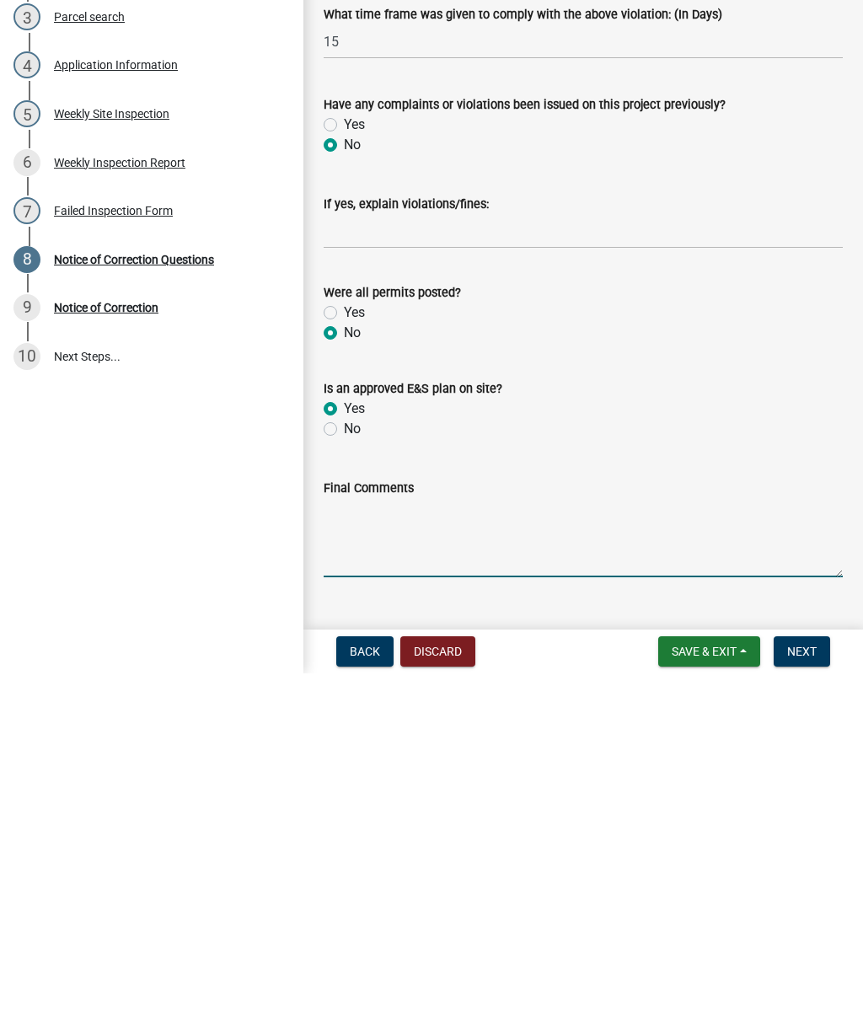
paste textarea "Site inspection completed. Notice to correct issued to obtain a revised plan by…"
type textarea "Site inspection completed. Notice to correct issued to obtain a revised plan by…"
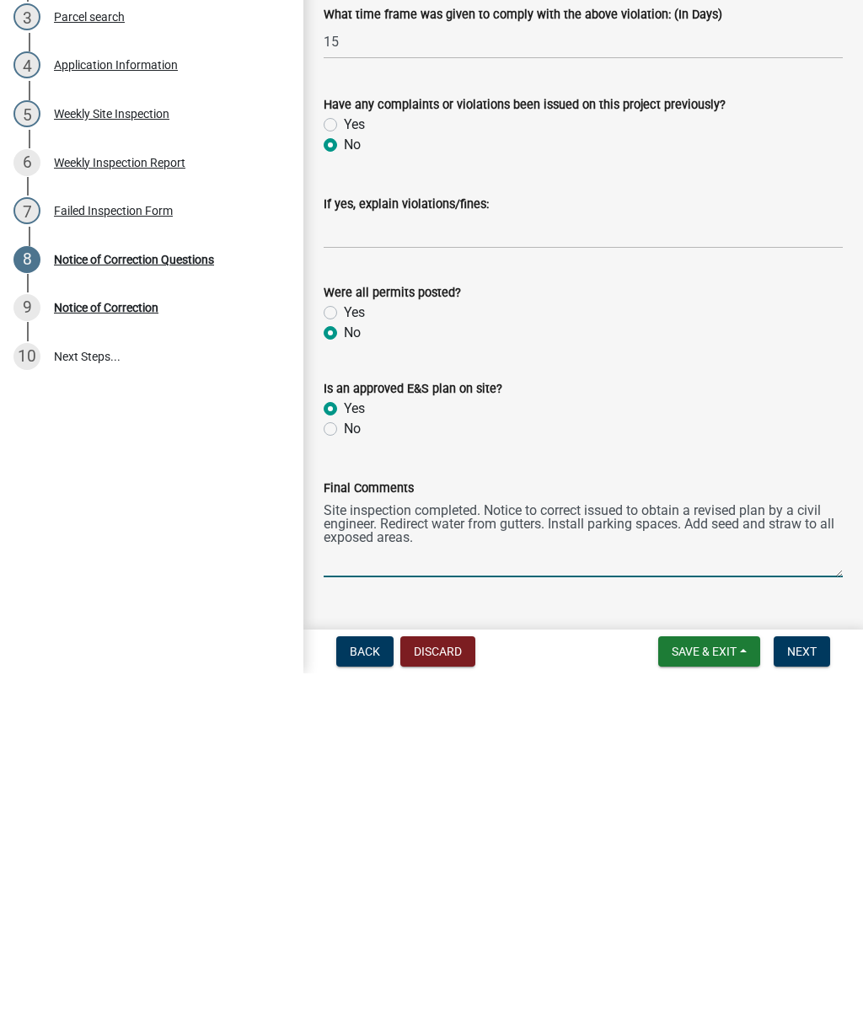
click at [811, 1000] on span "Next" at bounding box center [801, 1006] width 29 height 13
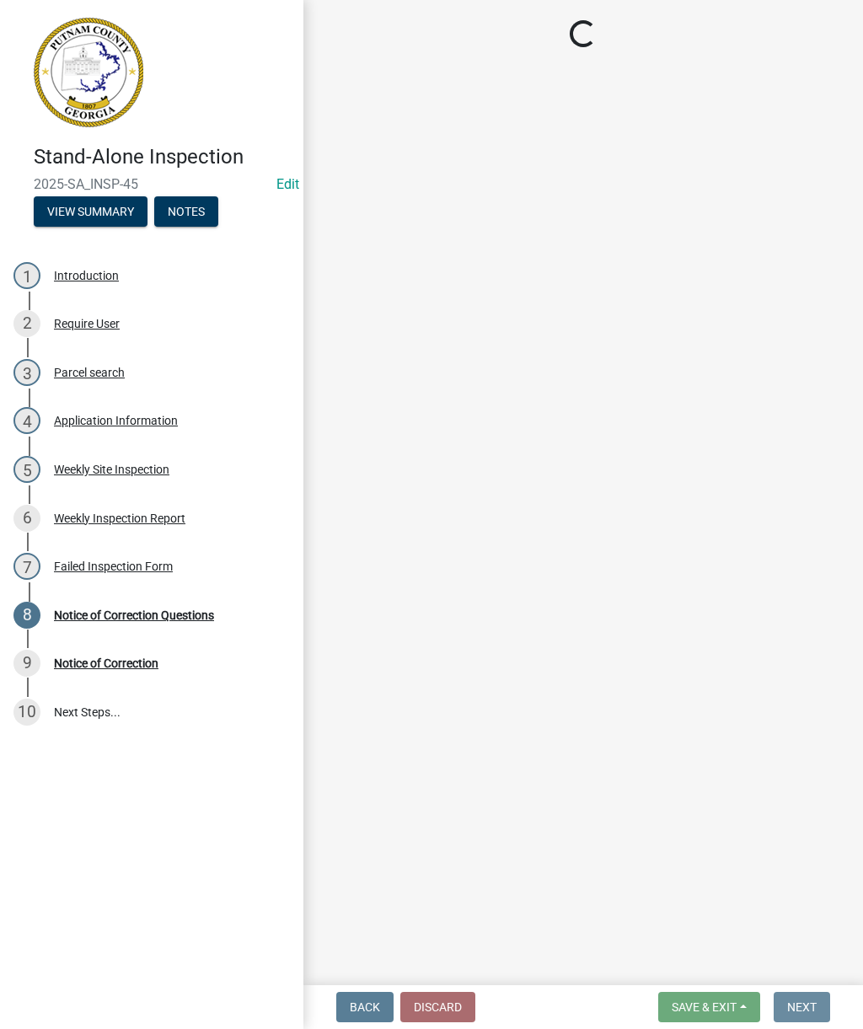
scroll to position [0, 0]
